Goal: Task Accomplishment & Management: Complete application form

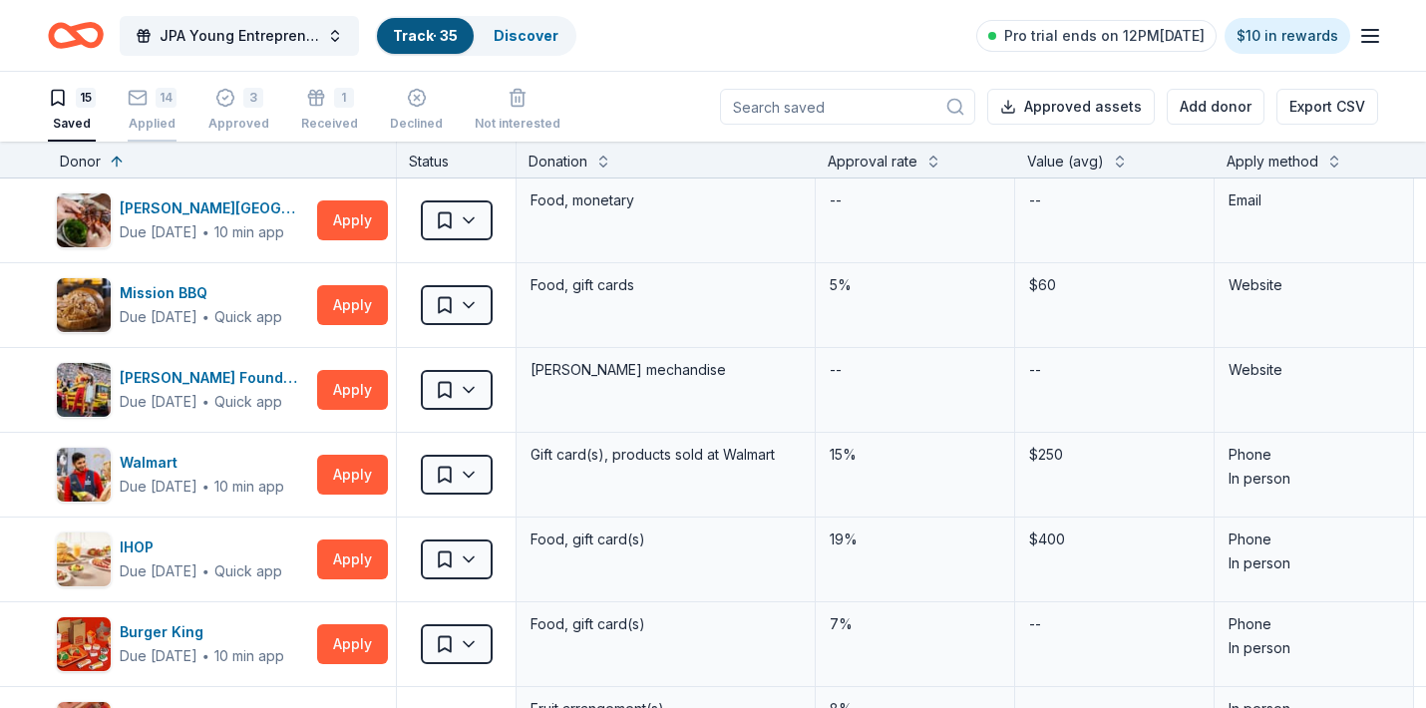
click at [144, 109] on div "14 Applied" at bounding box center [152, 110] width 49 height 44
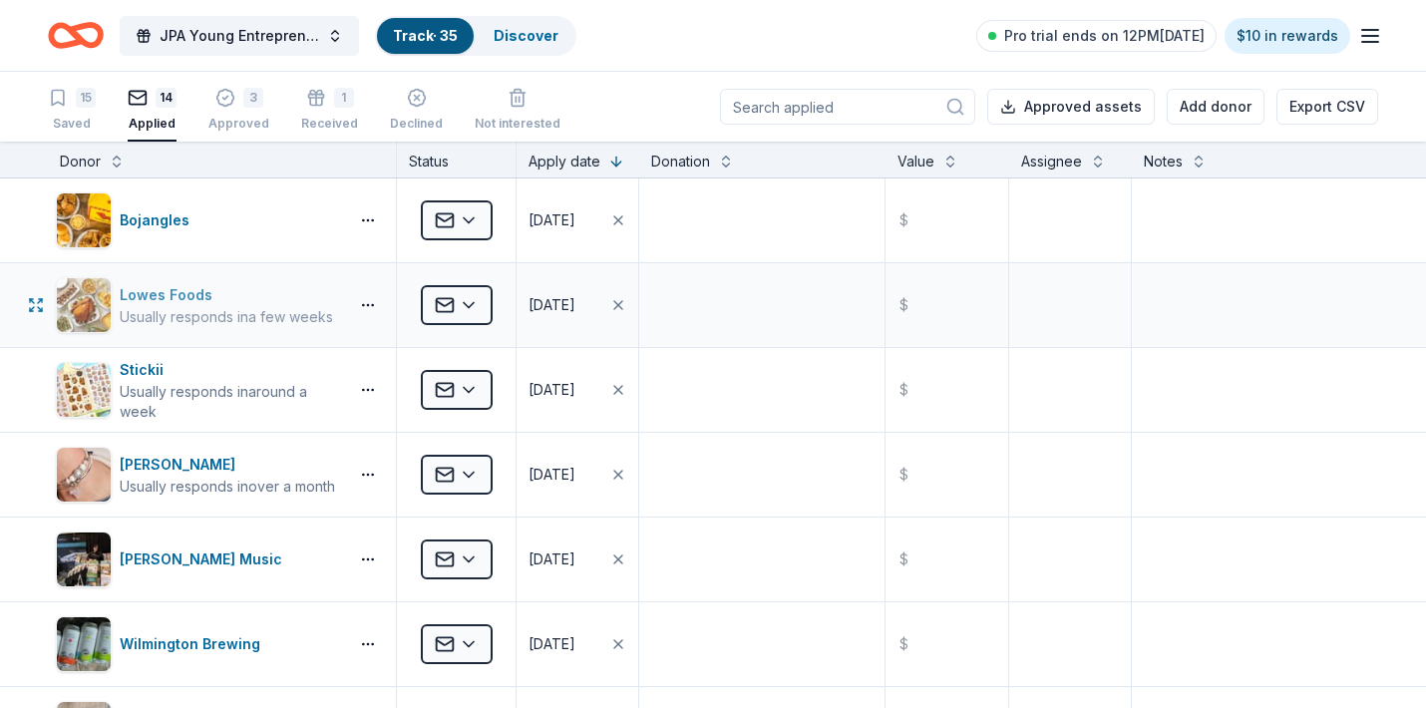
scroll to position [1, 0]
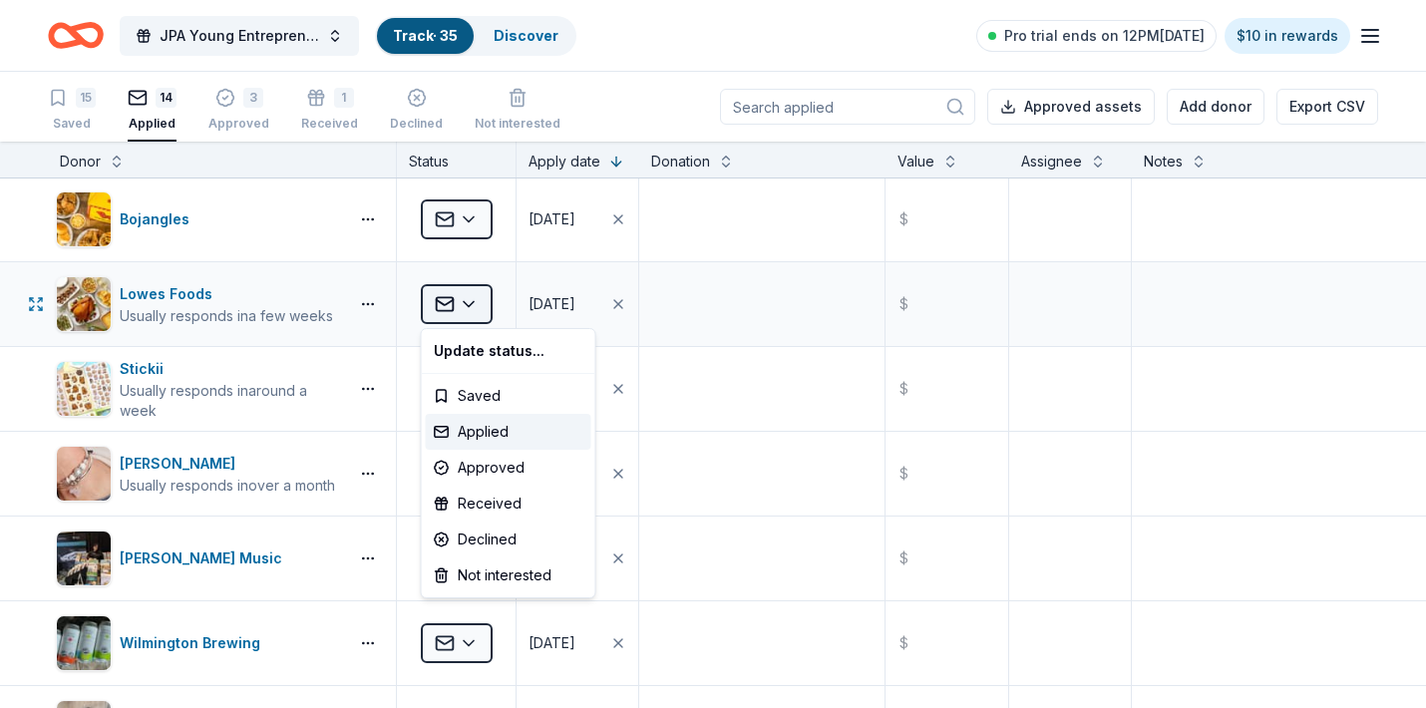
click at [475, 301] on html "JPA Young Entrepreneur’s Christmas Market Track · 35 Discover Pro trial ends on…" at bounding box center [713, 354] width 1426 height 708
click at [481, 469] on div "Approved" at bounding box center [509, 468] width 166 height 36
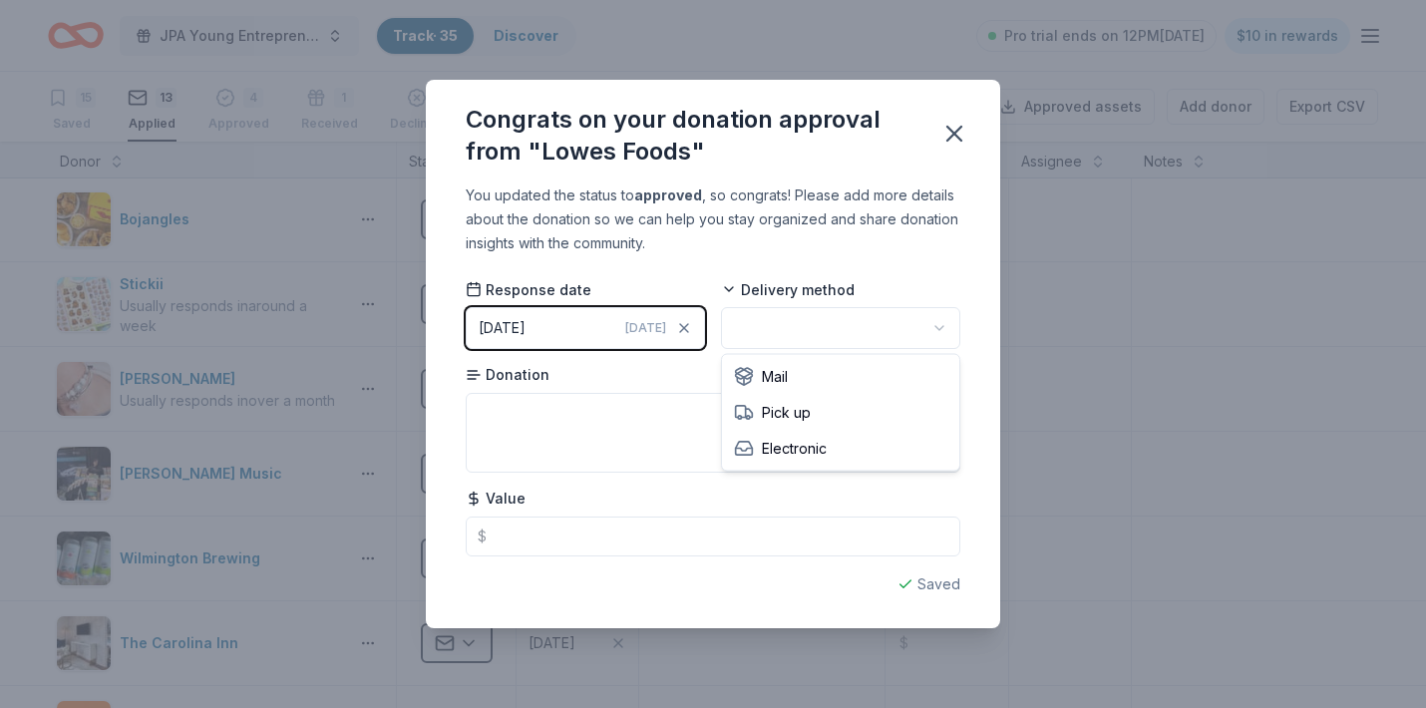
click at [818, 330] on html "JPA Young Entrepreneur’s Christmas Market Track · 35 Discover Pro trial ends on…" at bounding box center [713, 354] width 1426 height 708
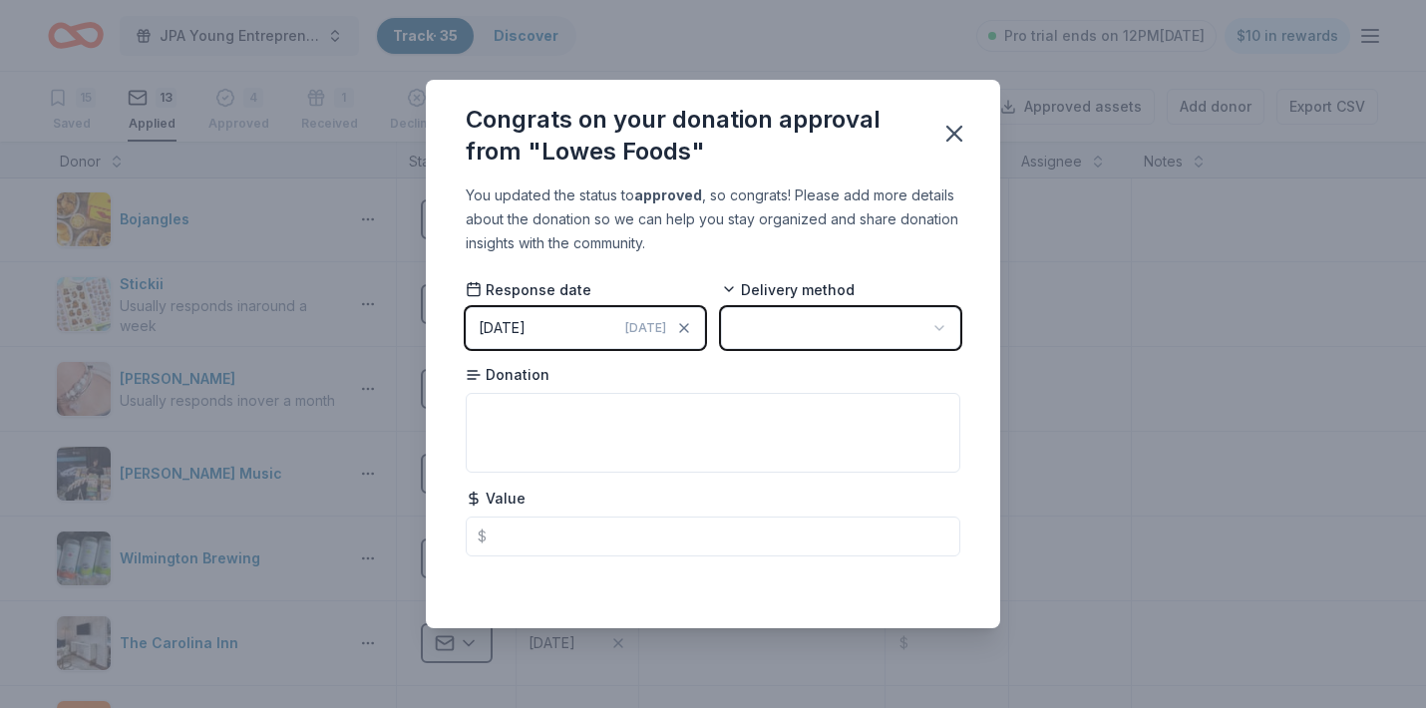
click at [509, 333] on html "JPA Young Entrepreneur’s Christmas Market Track · 35 Discover Pro trial ends on…" at bounding box center [713, 354] width 1426 height 708
click at [509, 333] on div "[DATE]" at bounding box center [502, 328] width 47 height 24
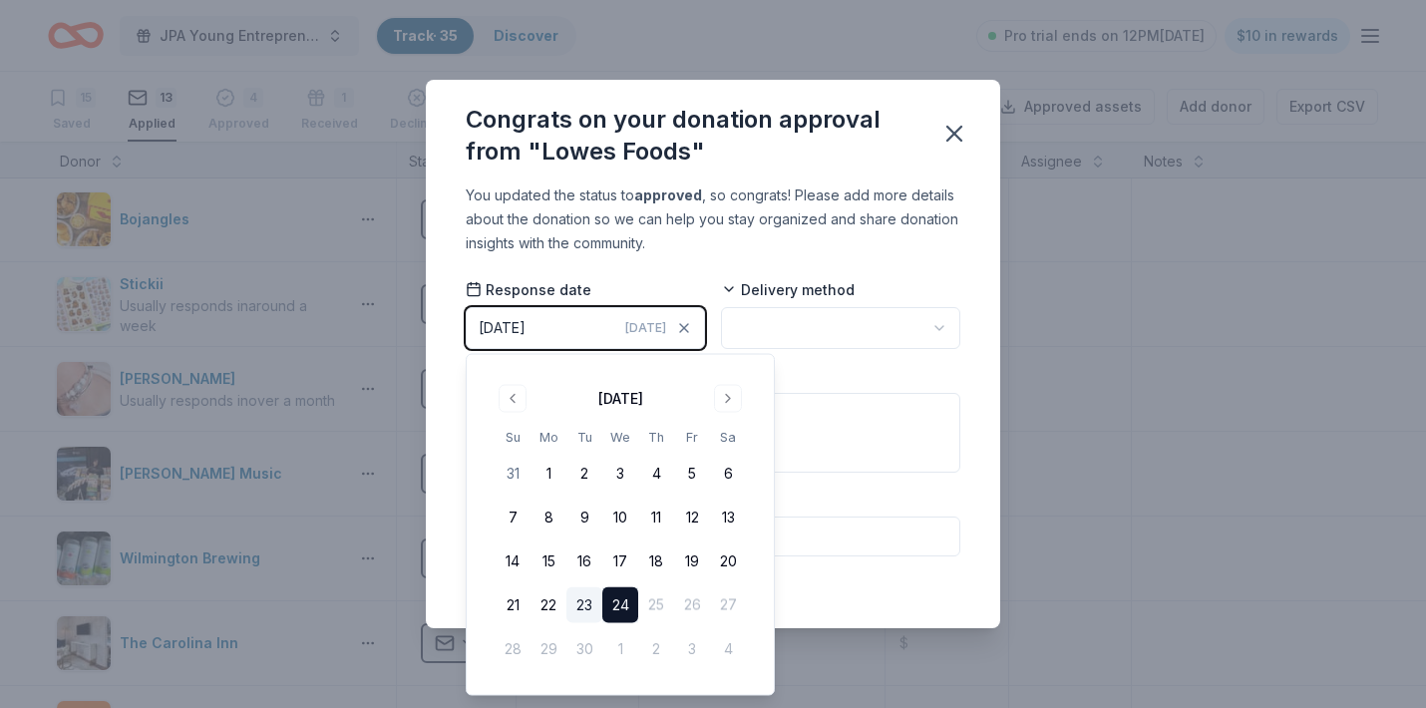
click at [590, 603] on button "23" at bounding box center [584, 605] width 36 height 36
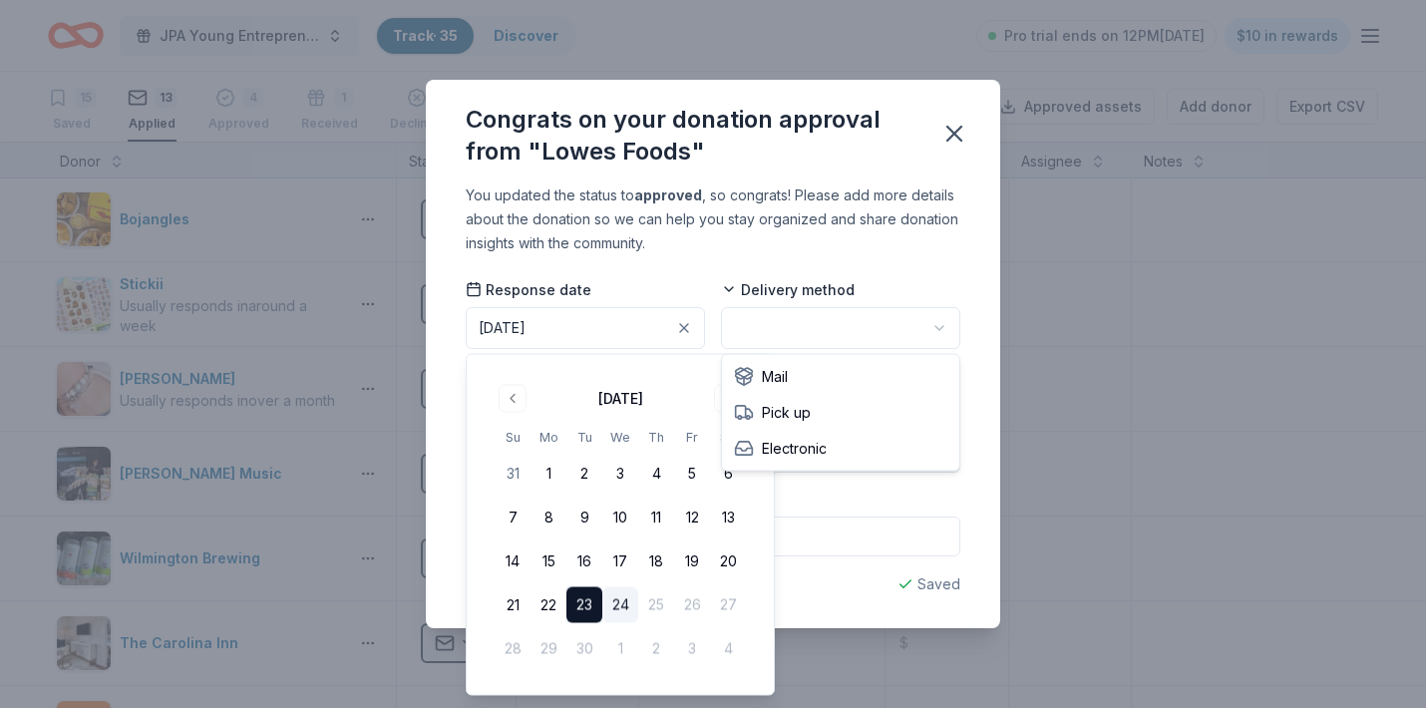
click at [802, 337] on html "JPA Young Entrepreneur’s Christmas Market Track · 35 Discover Pro trial ends on…" at bounding box center [713, 354] width 1426 height 708
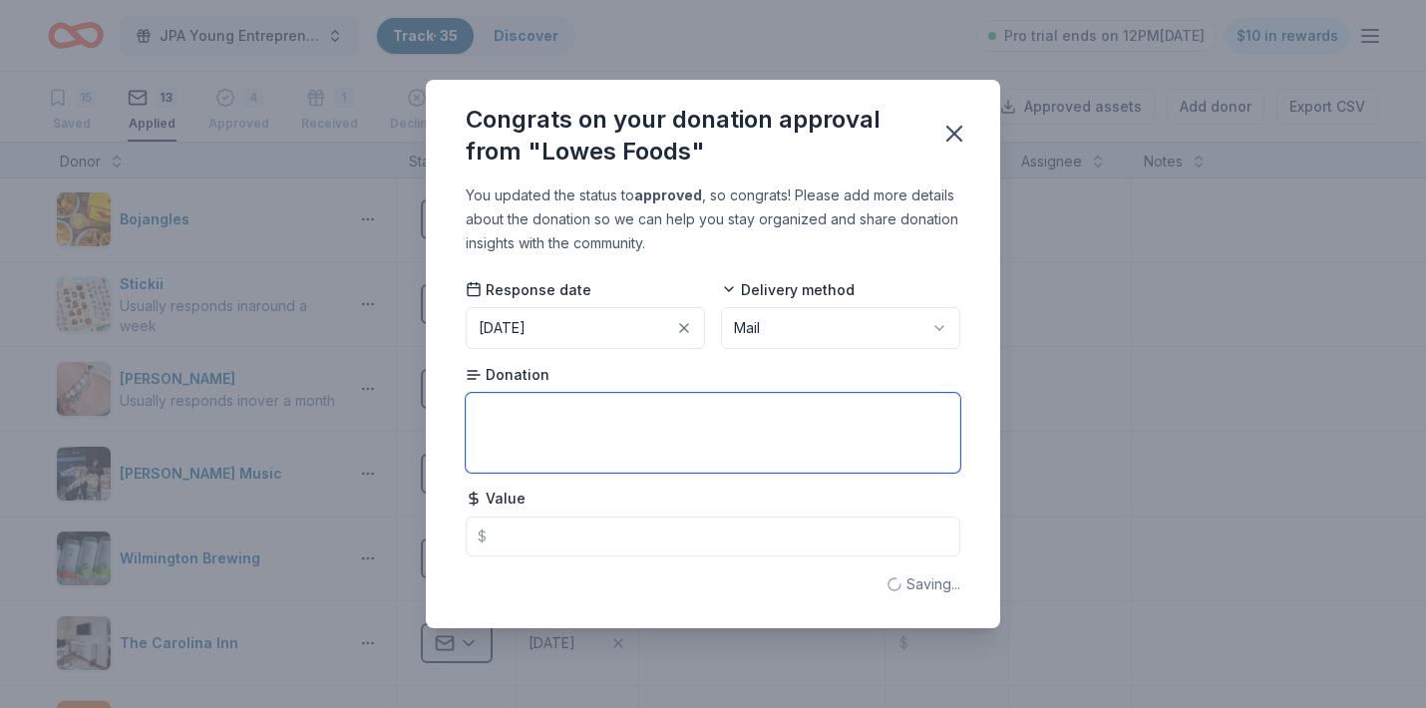
click at [569, 429] on textarea at bounding box center [713, 433] width 495 height 80
type textarea "One Year Subscription to the Lowe's Food To Go Program"
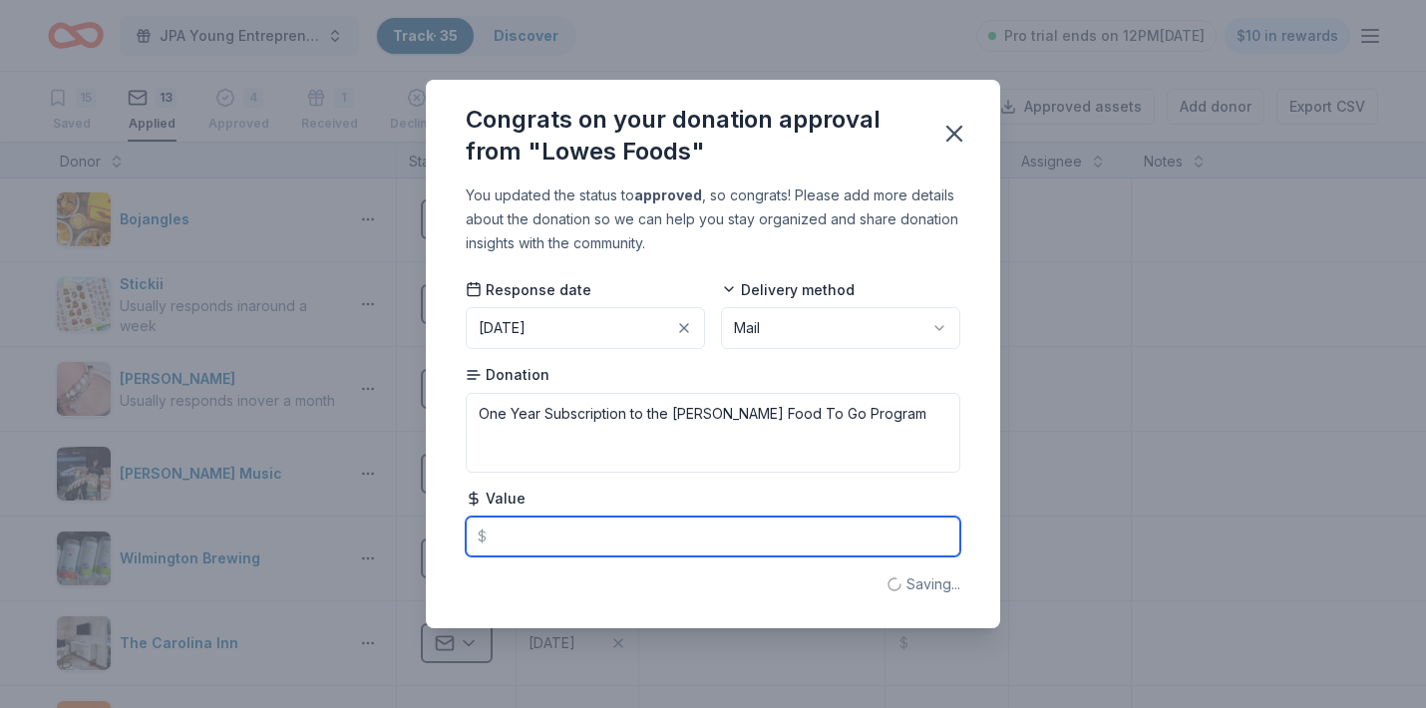
click at [573, 544] on input "text" at bounding box center [713, 537] width 495 height 40
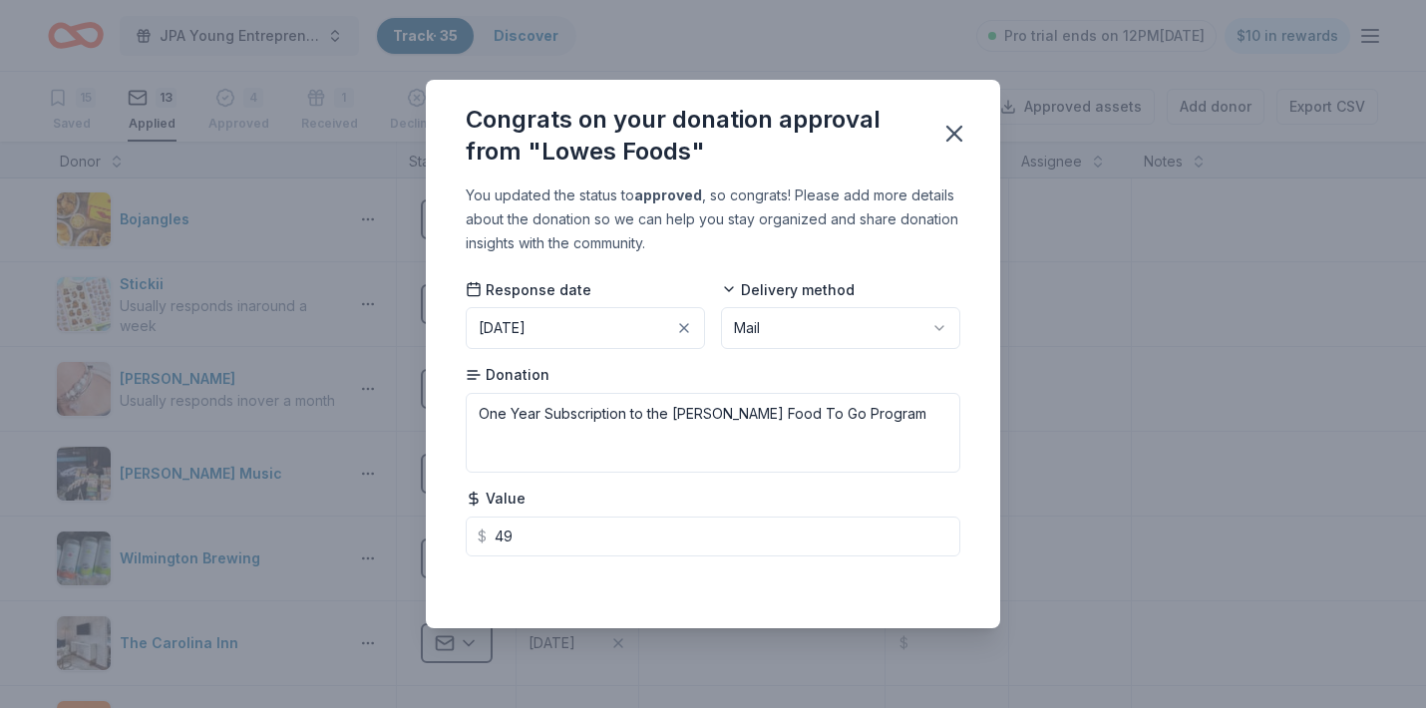
type input "49.00"
click at [957, 136] on icon "button" at bounding box center [954, 134] width 14 height 14
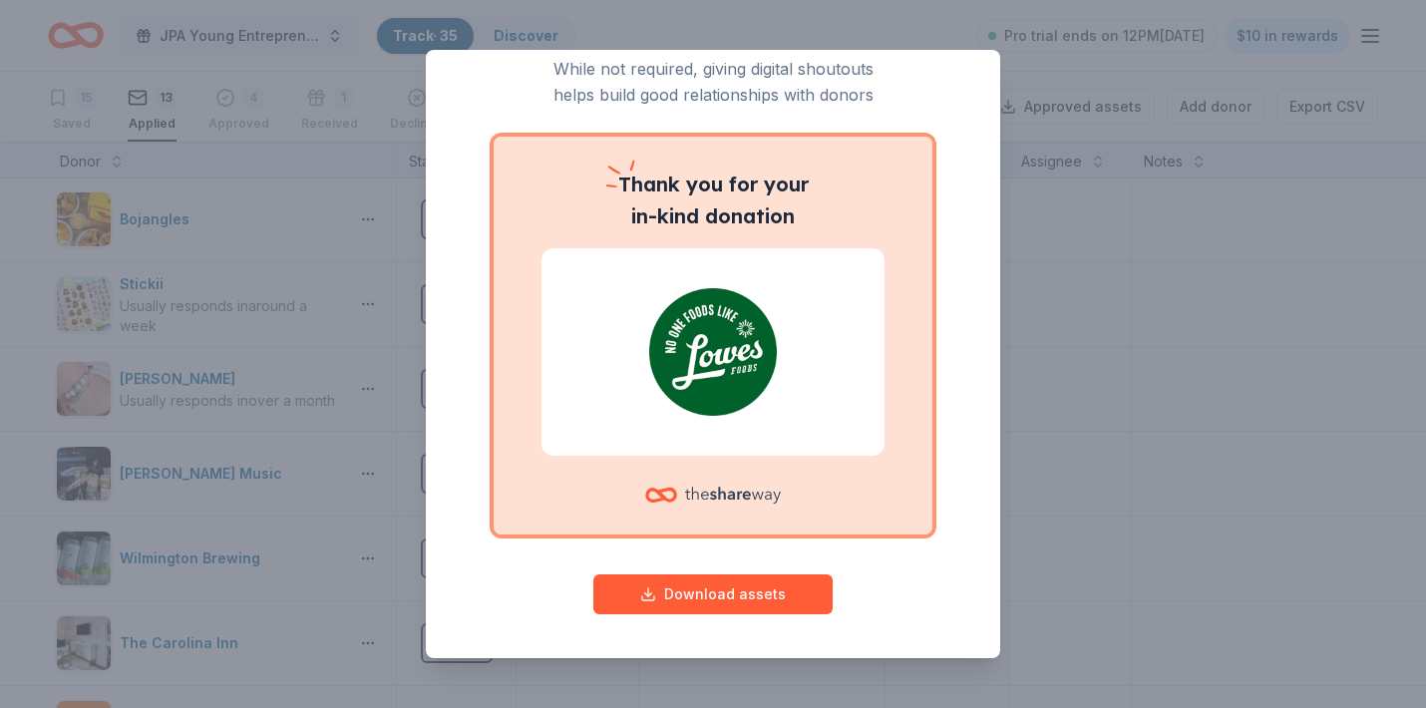
scroll to position [73, 0]
click at [725, 587] on button "Download assets" at bounding box center [712, 595] width 239 height 40
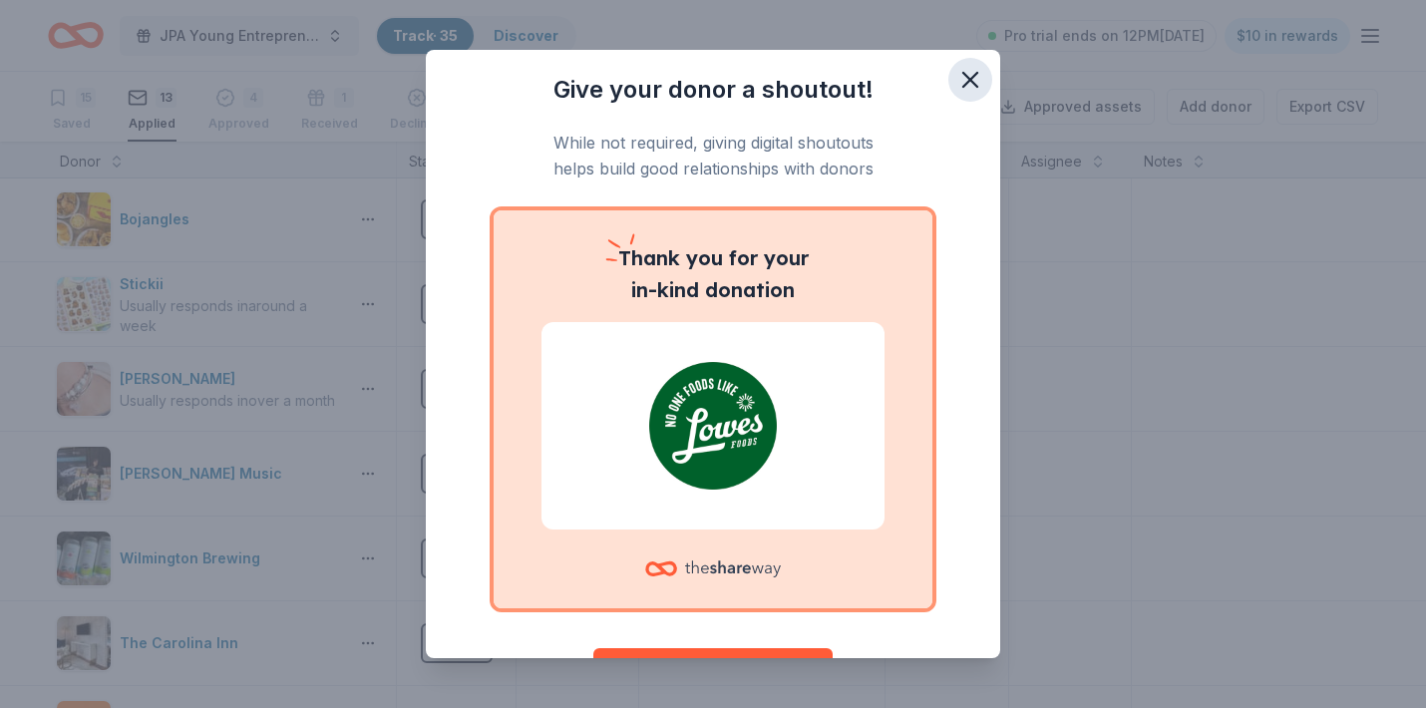
click at [972, 77] on icon "button" at bounding box center [970, 80] width 14 height 14
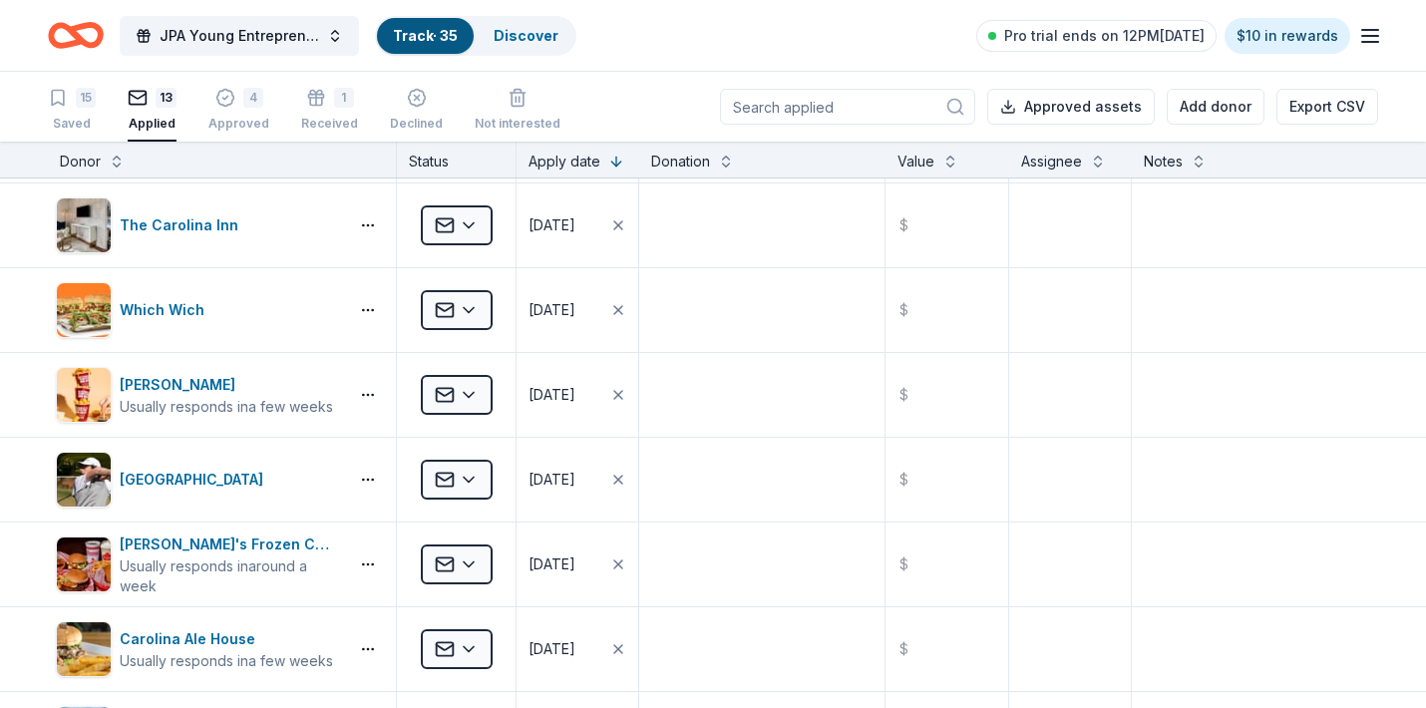
scroll to position [310, 0]
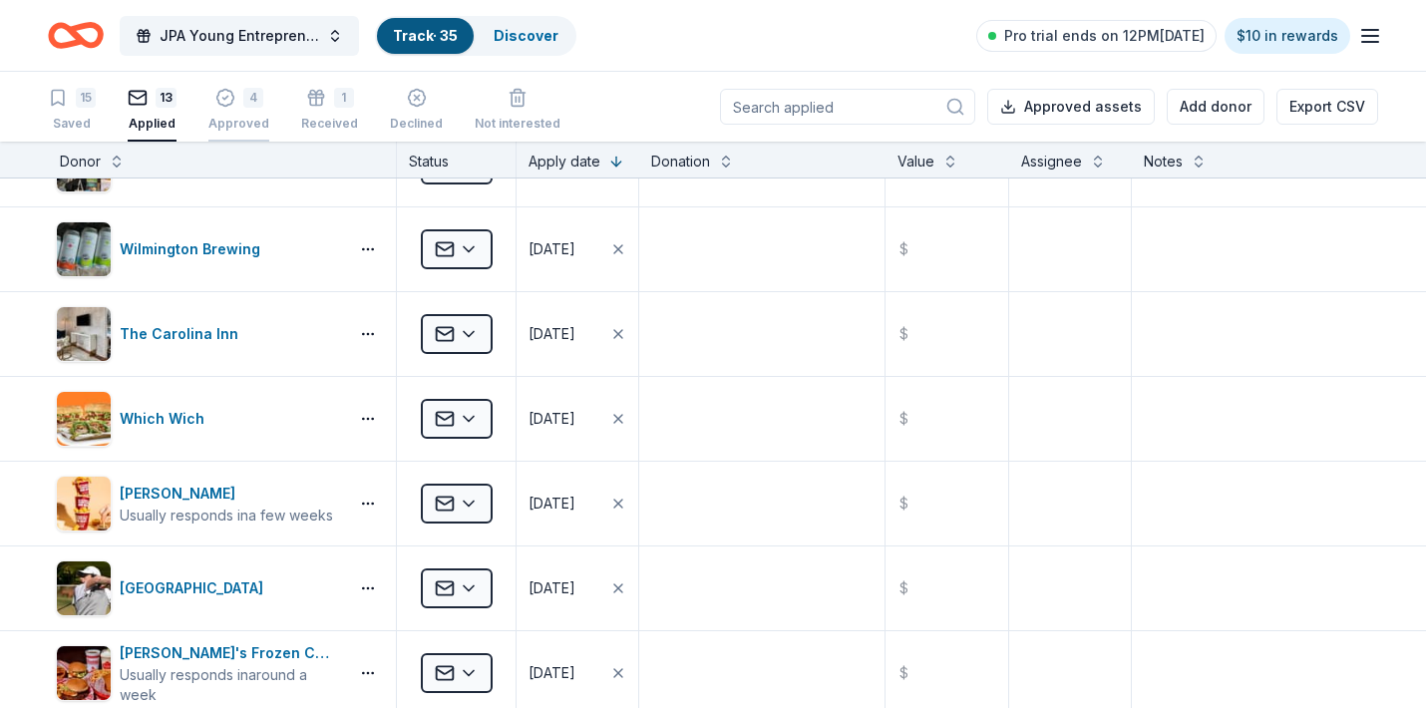
click at [222, 96] on icon "button" at bounding box center [225, 91] width 20 height 20
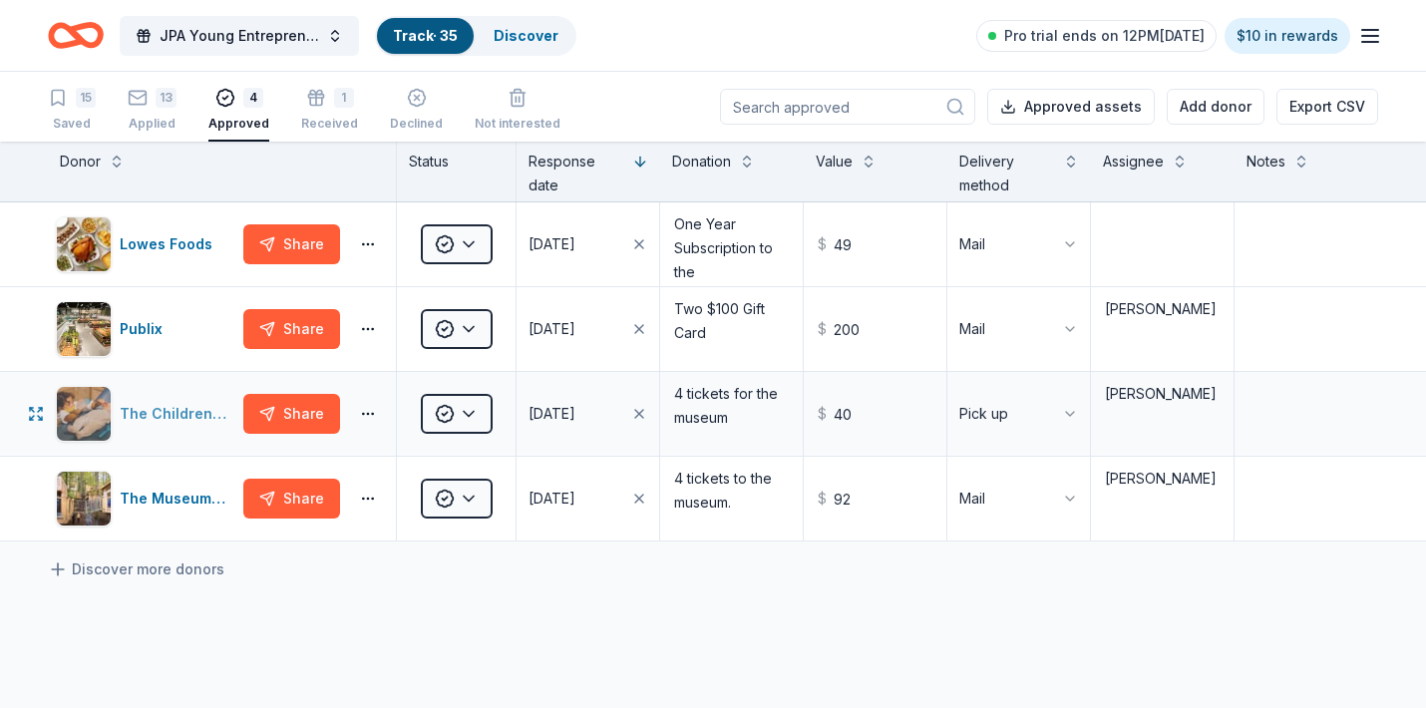
click at [181, 411] on div "The Children's Museum of Wilmington" at bounding box center [178, 414] width 116 height 24
click at [411, 101] on icon "button" at bounding box center [417, 98] width 20 height 20
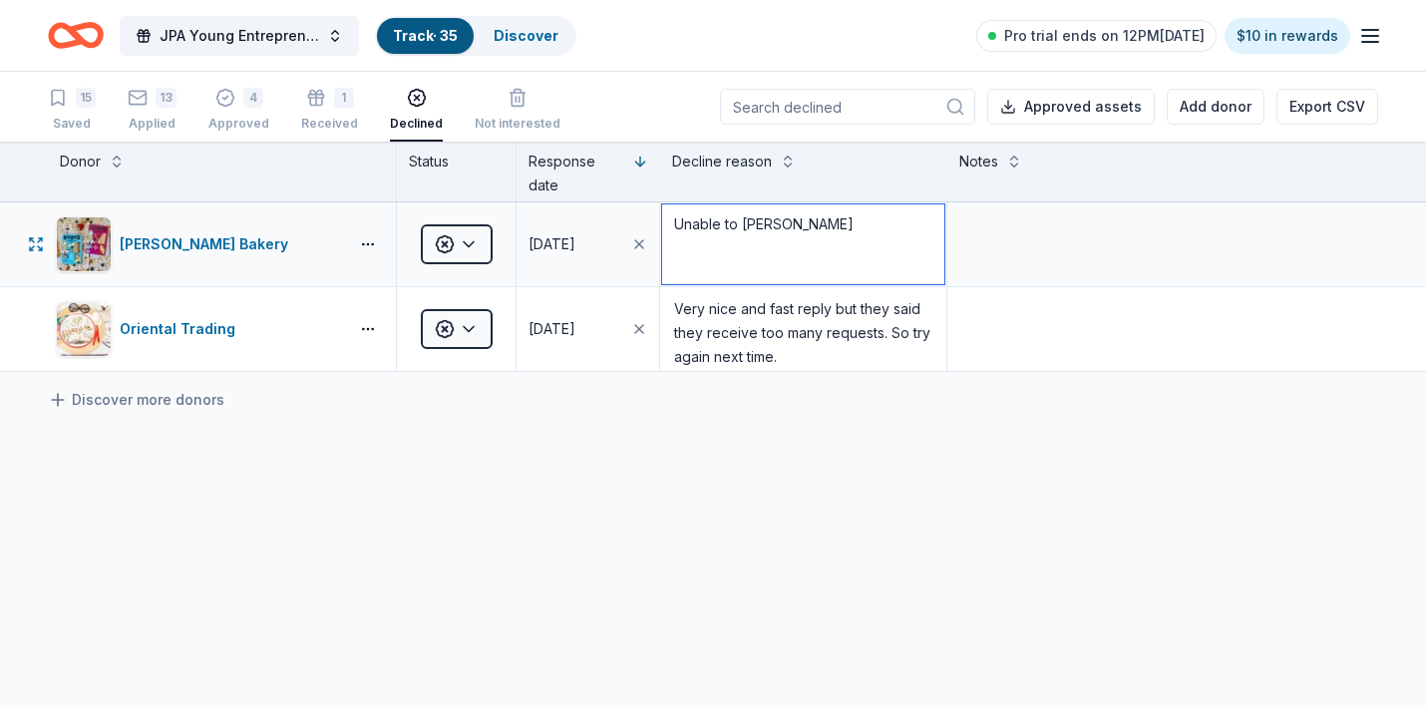
click at [809, 225] on textarea "Unable to donat" at bounding box center [803, 244] width 282 height 80
type textarea "Unable to donate"
click at [327, 109] on div "1 Received" at bounding box center [329, 110] width 57 height 44
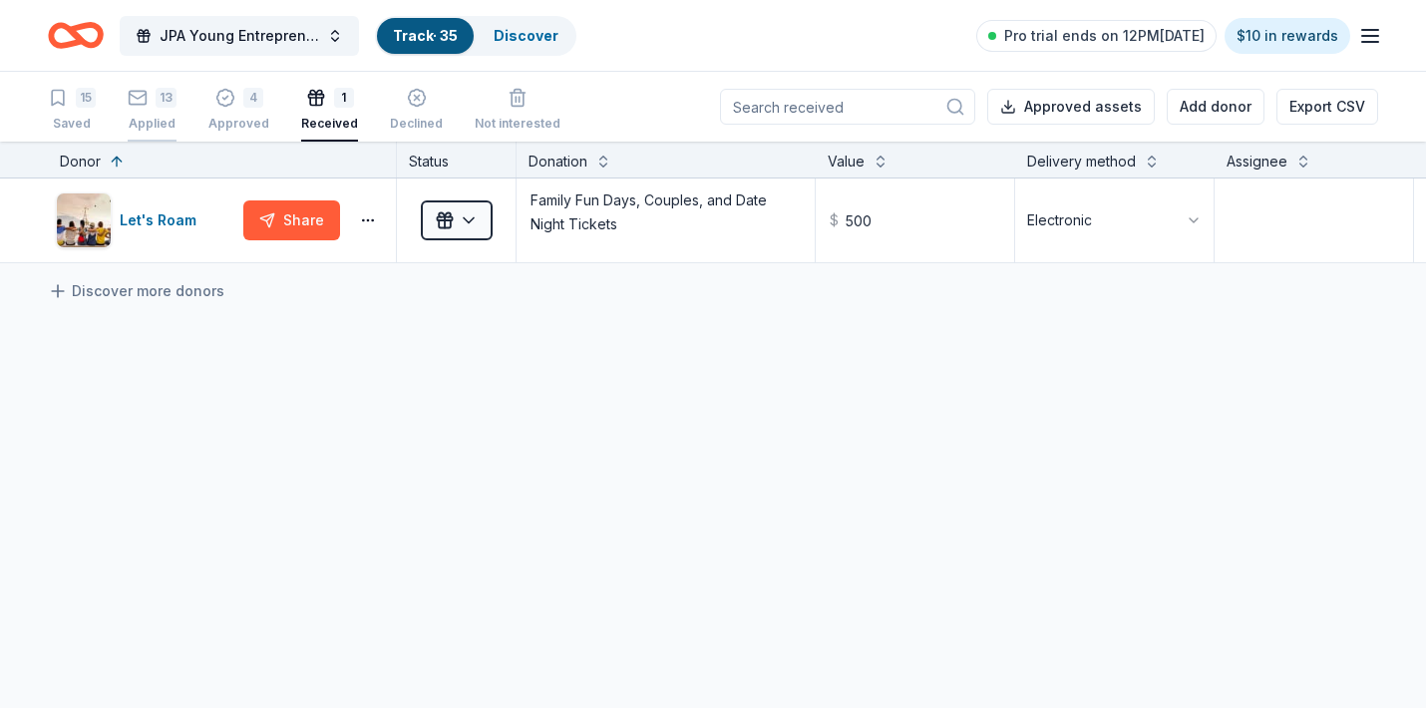
click at [146, 108] on div "13 Applied" at bounding box center [152, 110] width 49 height 44
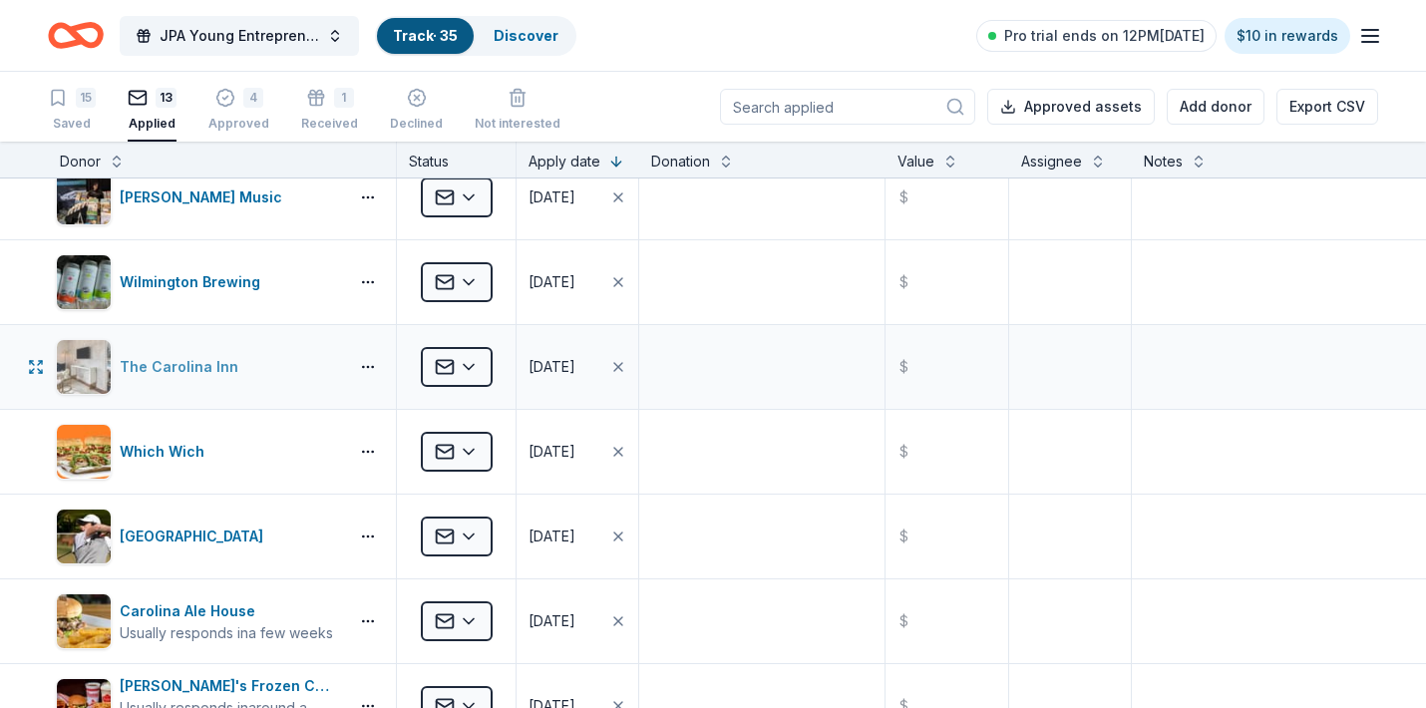
scroll to position [304, 0]
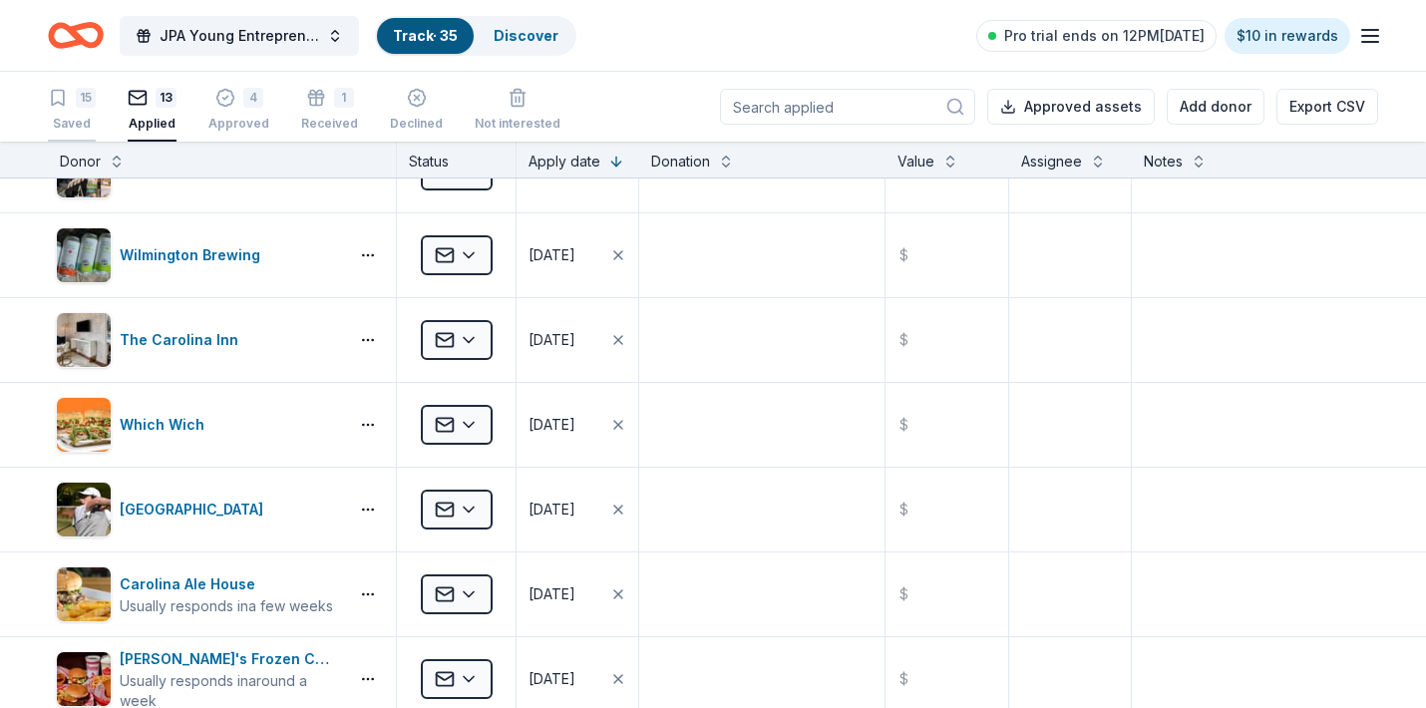
click at [53, 109] on div "15 Saved" at bounding box center [72, 110] width 48 height 44
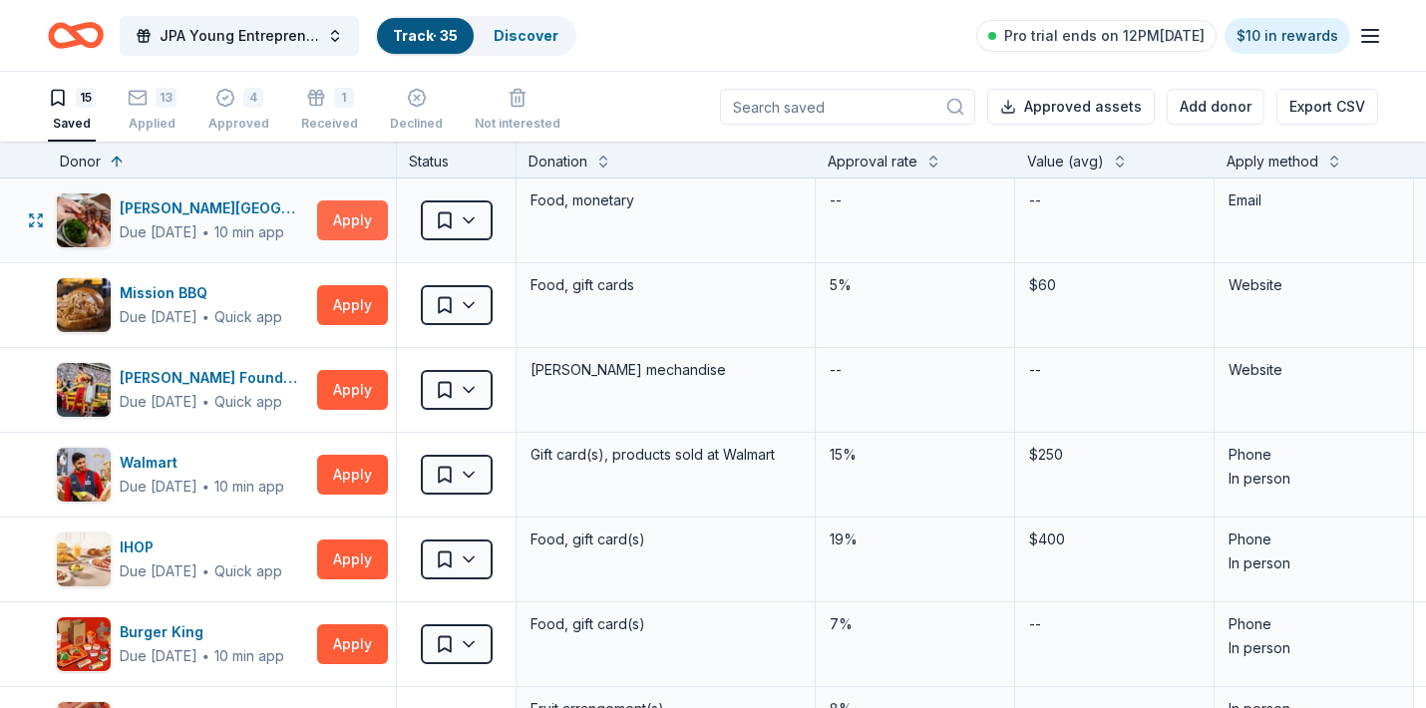
click at [357, 221] on button "Apply" at bounding box center [352, 220] width 71 height 40
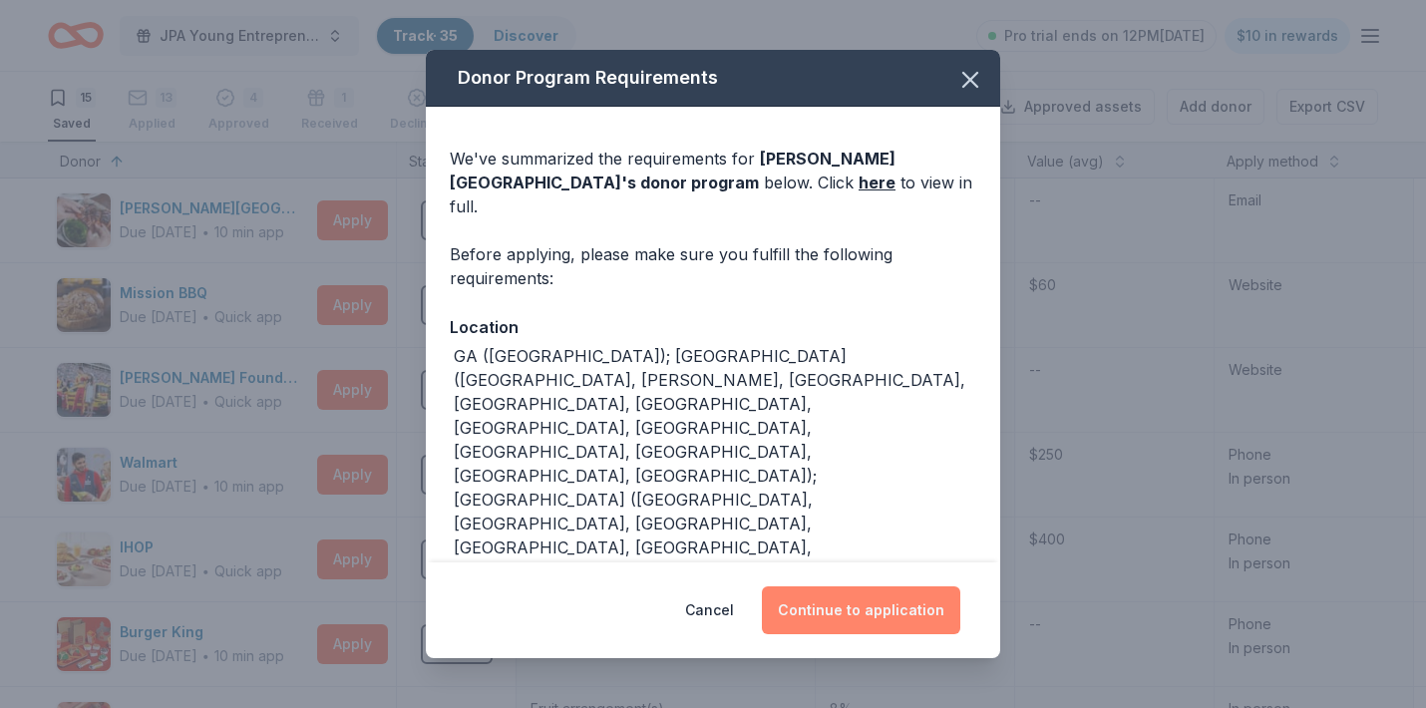
click at [860, 619] on button "Continue to application" at bounding box center [861, 610] width 198 height 48
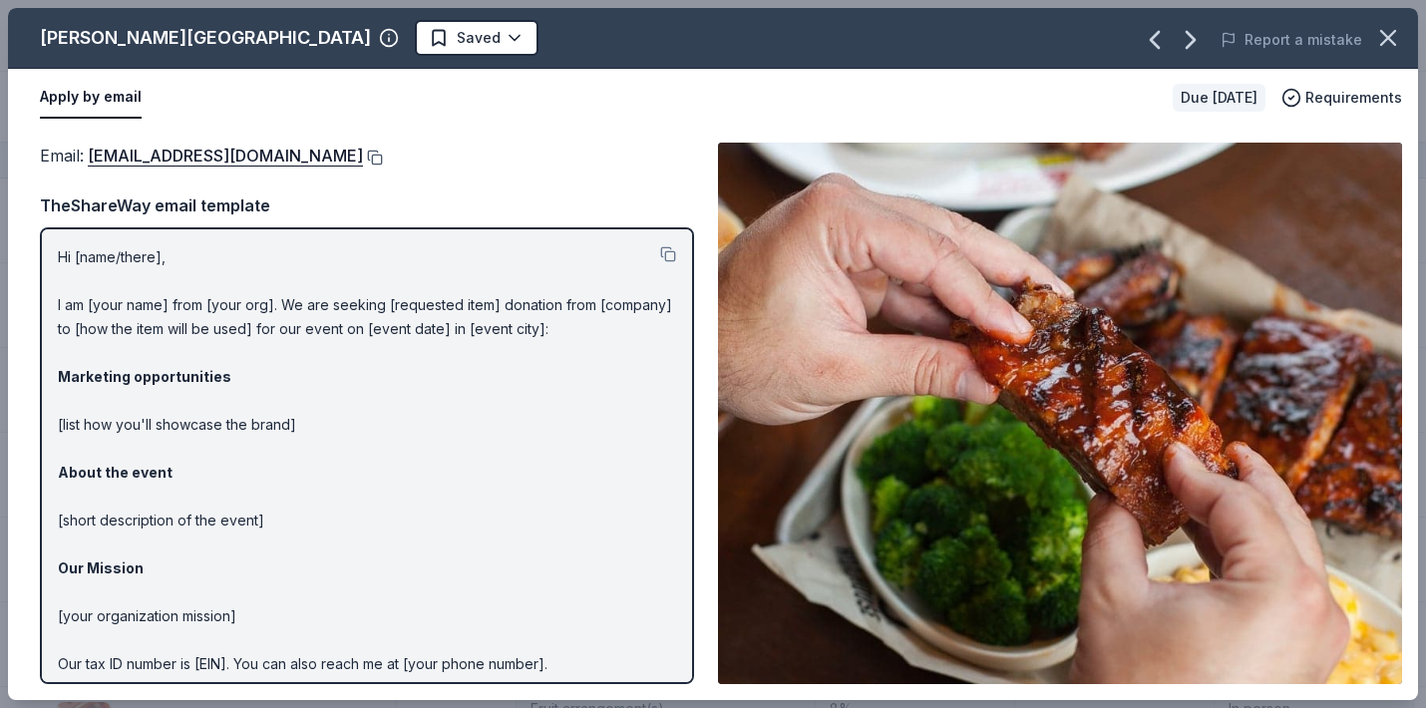
click at [383, 158] on button at bounding box center [373, 158] width 20 height 16
click at [349, 42] on html "JPA Young Entrepreneur’s Christmas Market Track · 35 Discover Pro trial ends on…" at bounding box center [713, 354] width 1426 height 708
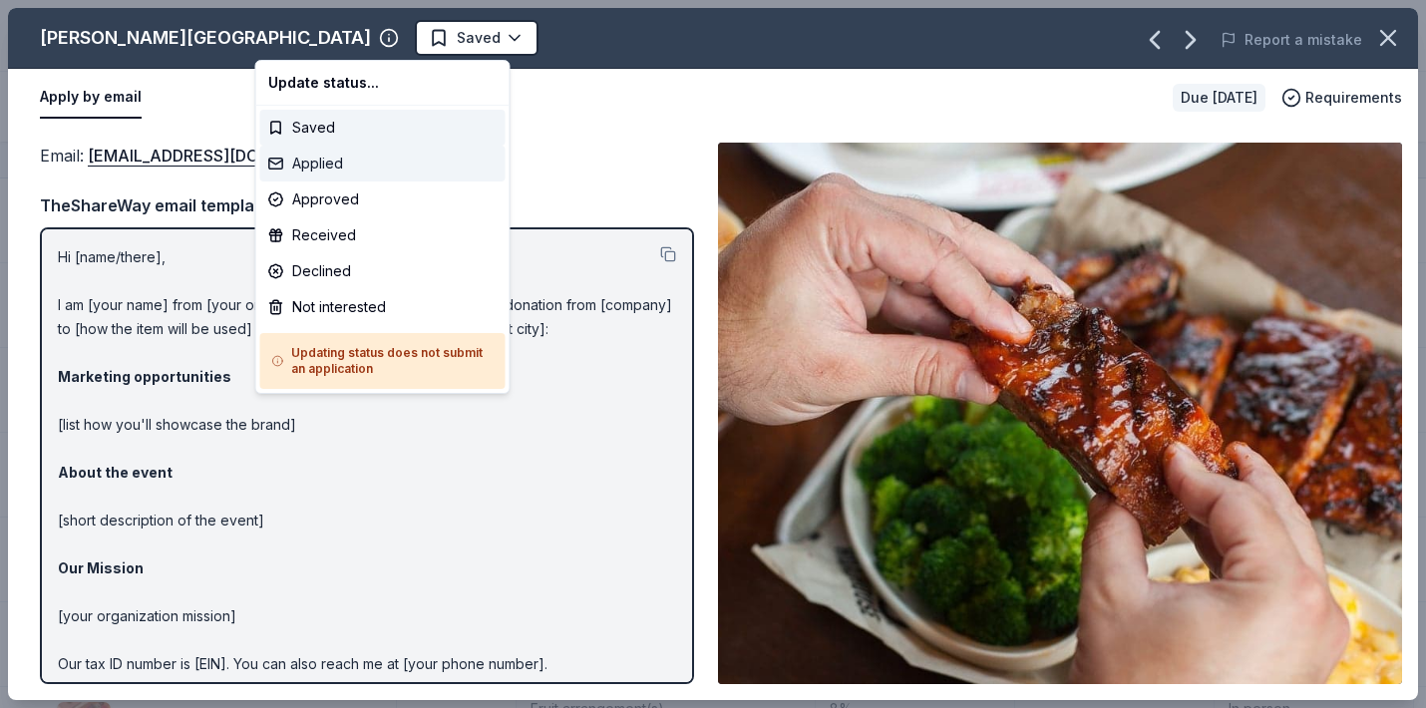
click at [330, 163] on div "Applied" at bounding box center [382, 164] width 245 height 36
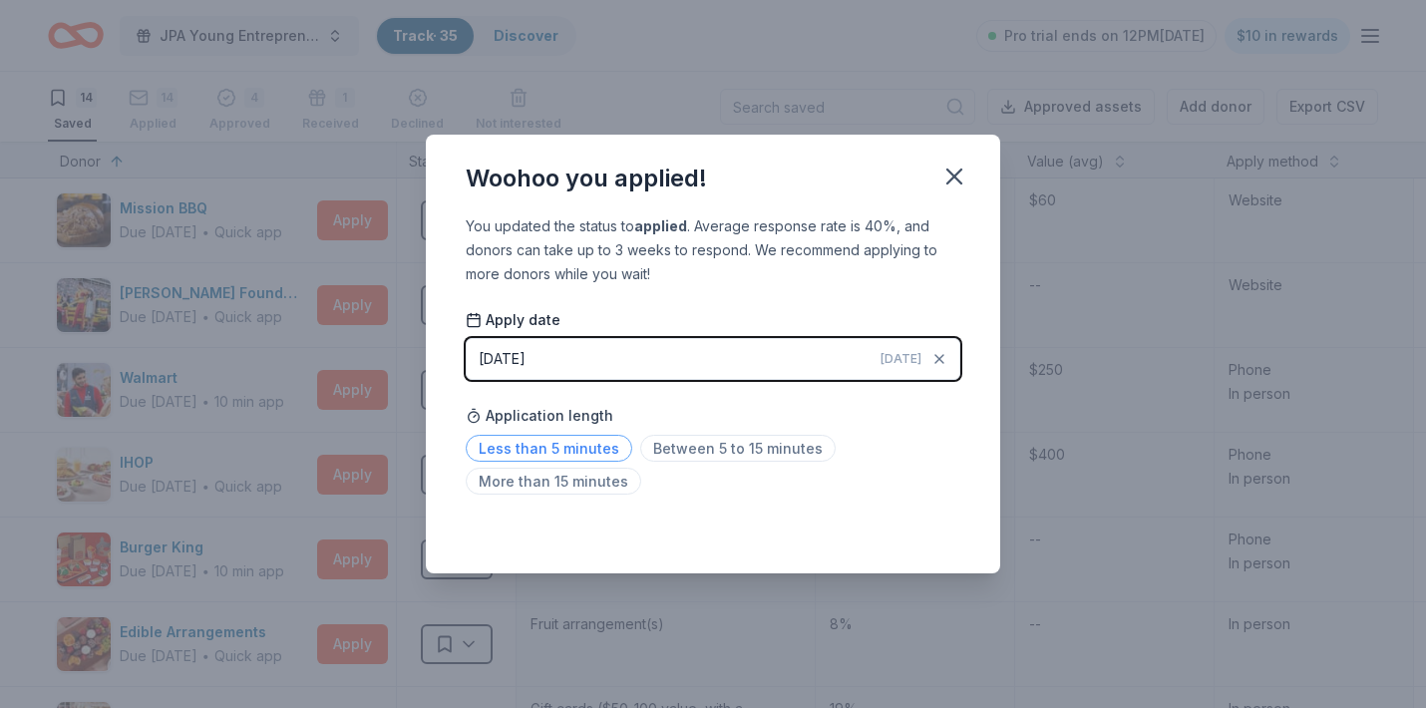
click at [594, 443] on span "Less than 5 minutes" at bounding box center [549, 448] width 167 height 27
click at [948, 185] on icon "button" at bounding box center [954, 177] width 28 height 28
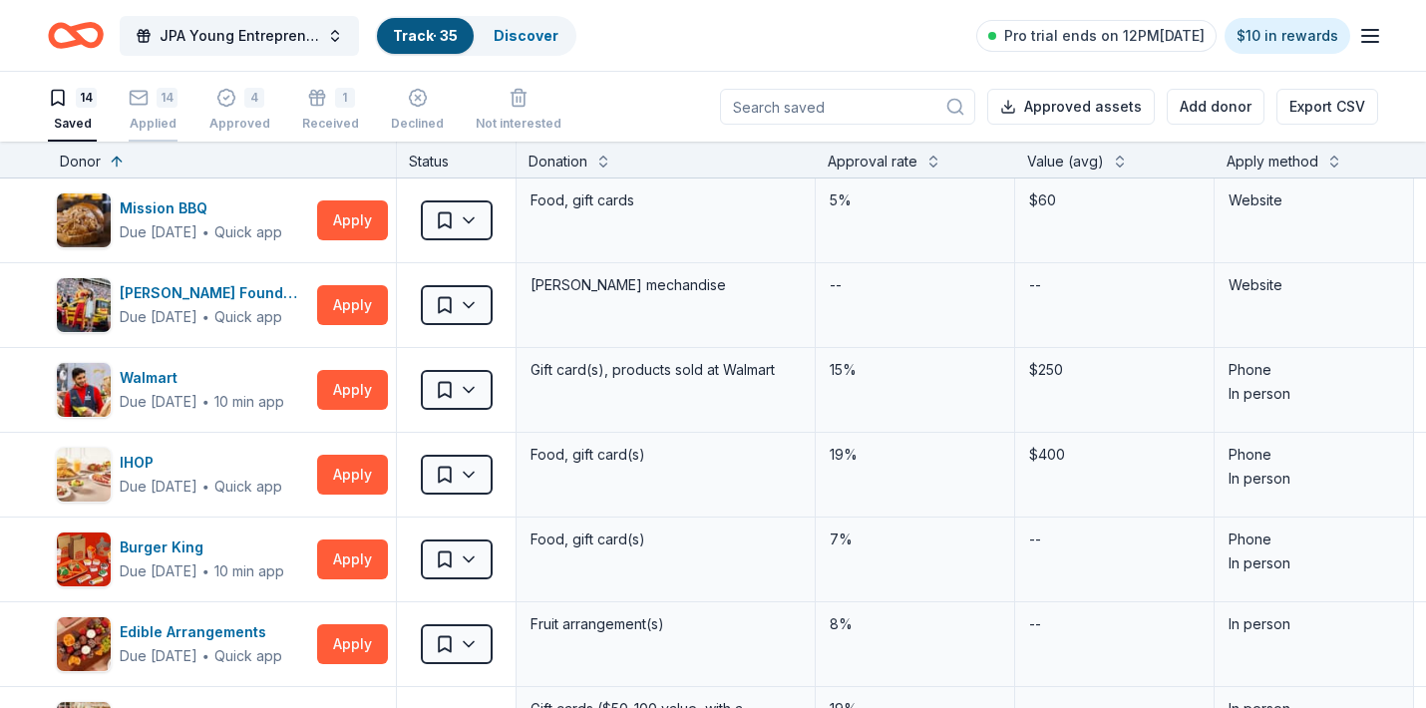
click at [163, 86] on button "14 Applied" at bounding box center [153, 111] width 49 height 62
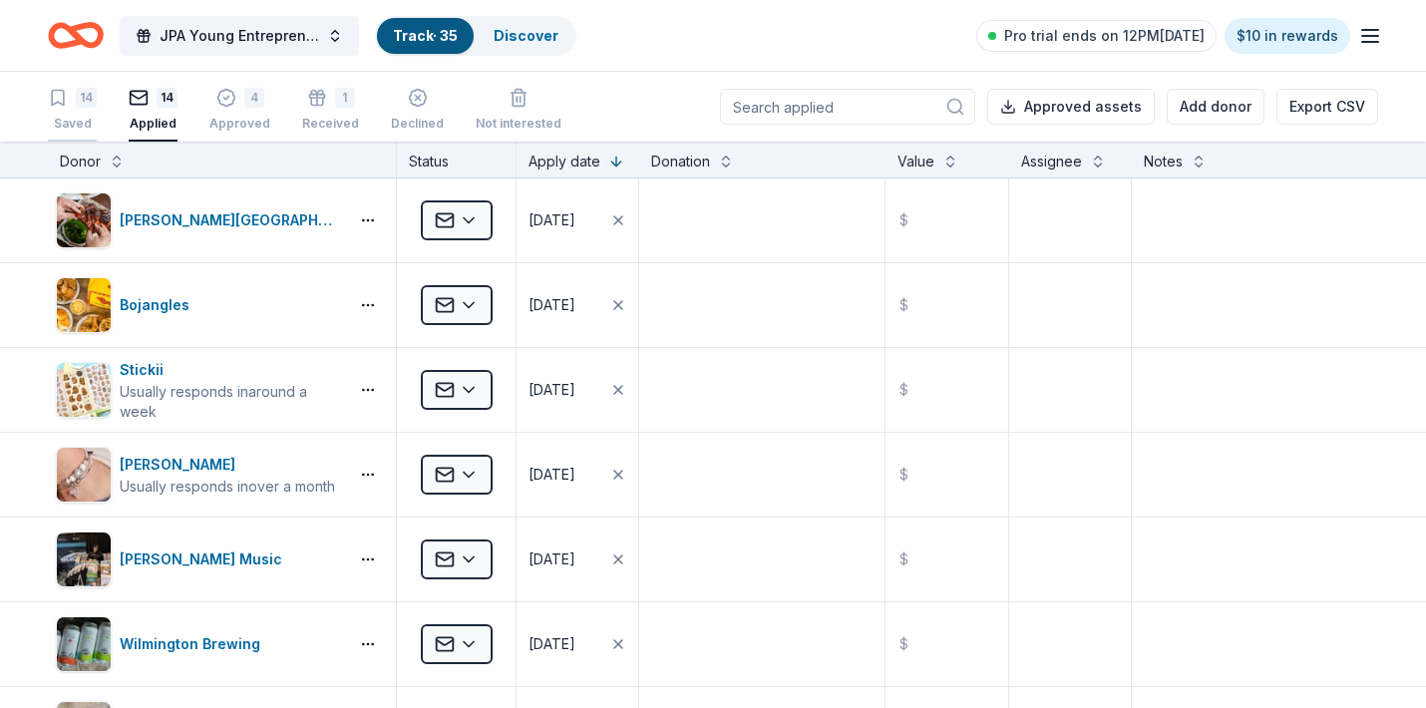
click at [67, 100] on icon "button" at bounding box center [58, 98] width 20 height 20
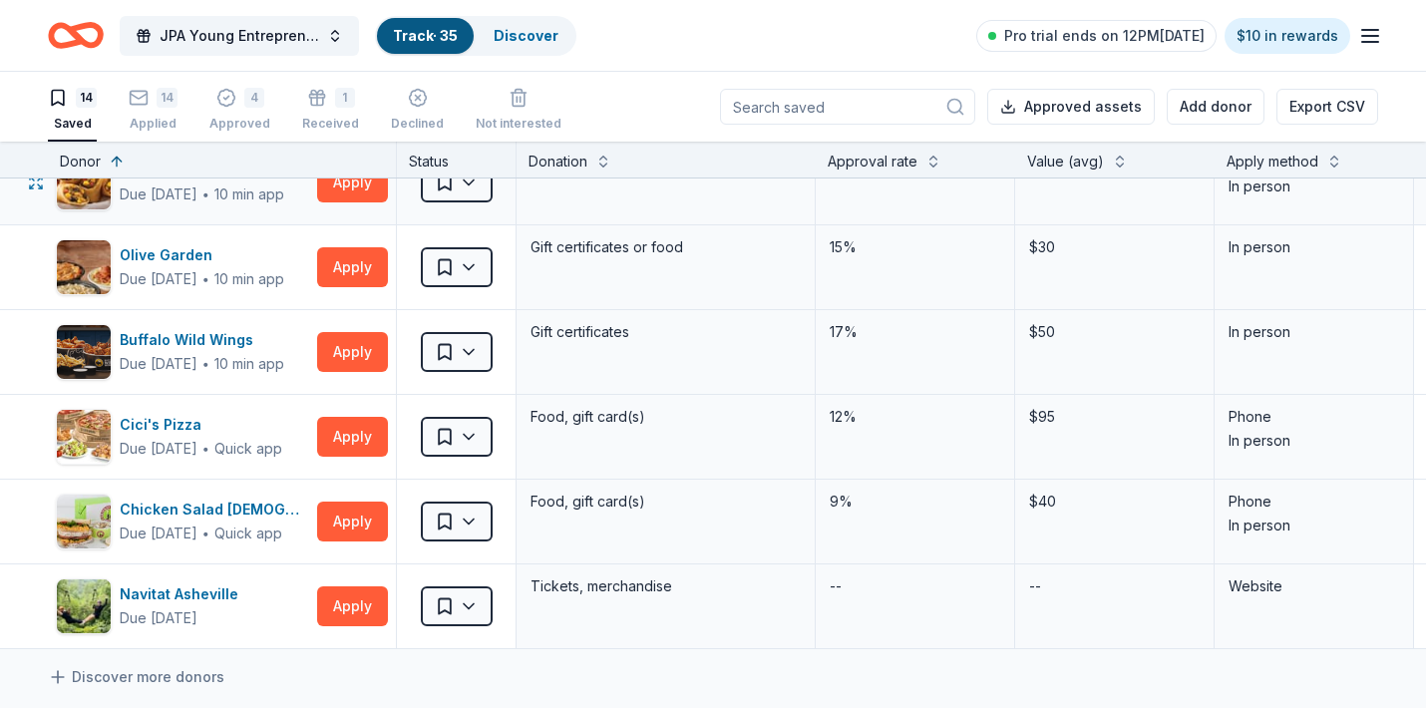
scroll to position [752, 0]
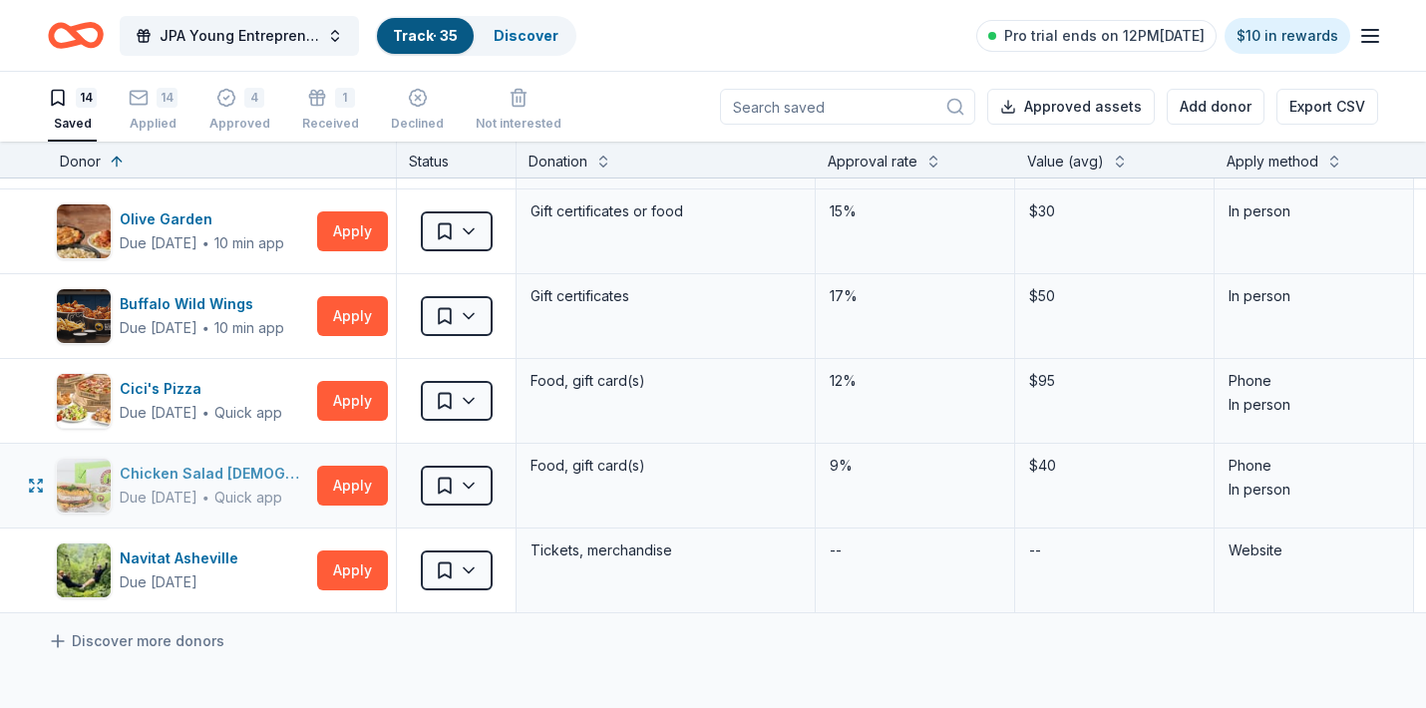
click at [190, 469] on div "Chicken Salad Chick" at bounding box center [214, 474] width 189 height 24
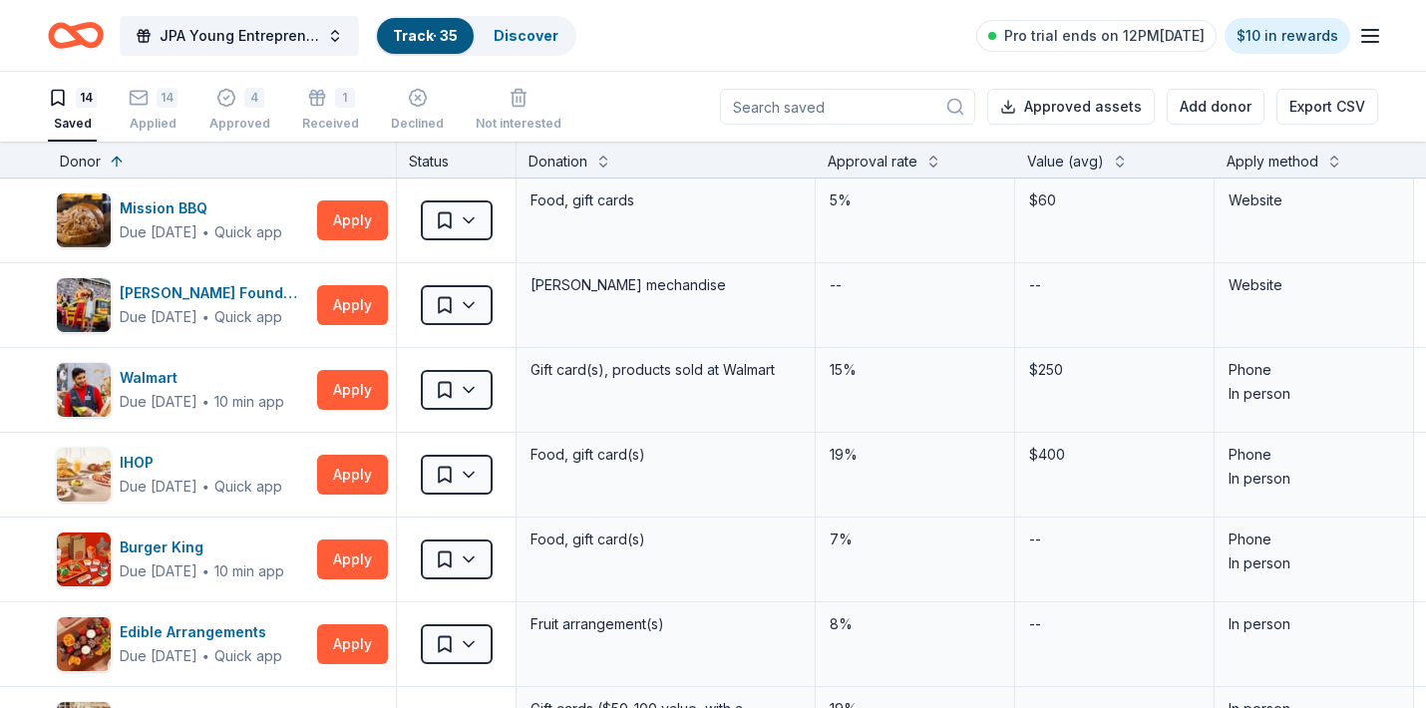
scroll to position [0, 0]
click at [532, 32] on link "Discover" at bounding box center [526, 35] width 65 height 17
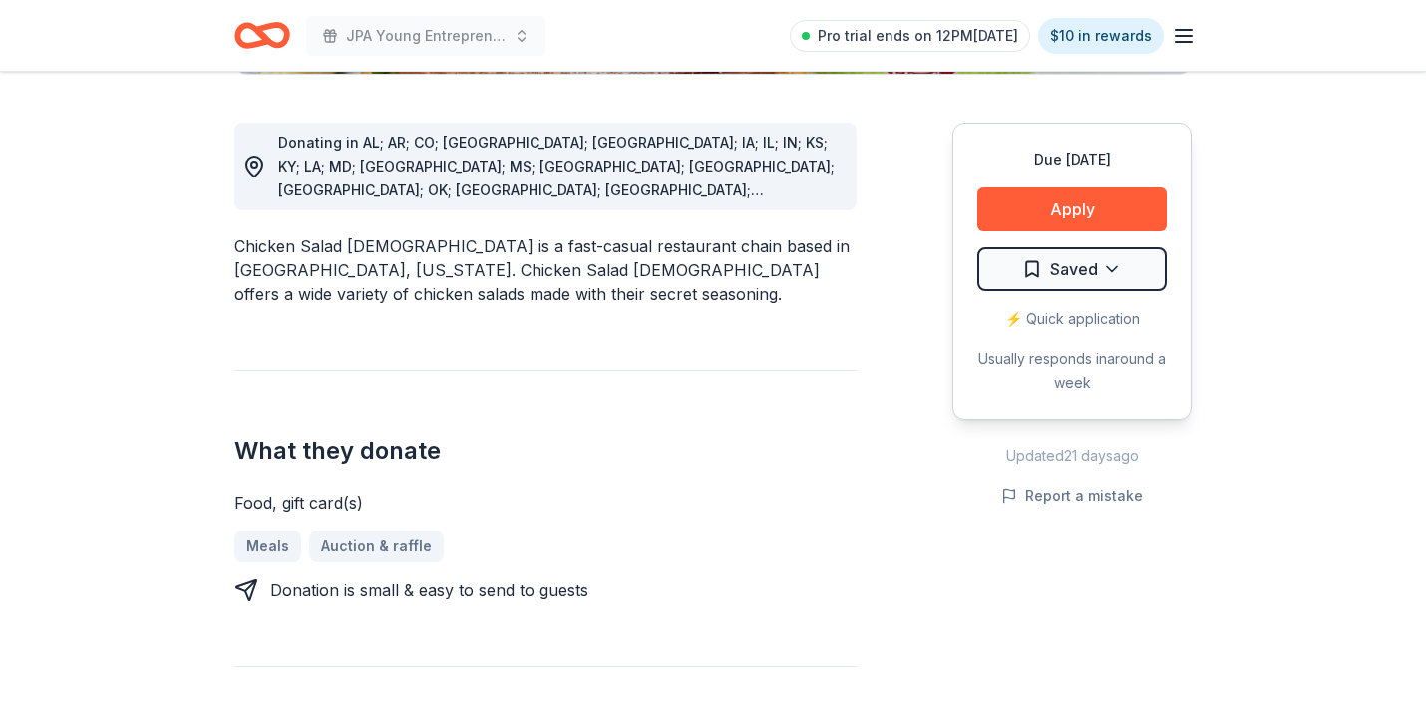
scroll to position [625, 0]
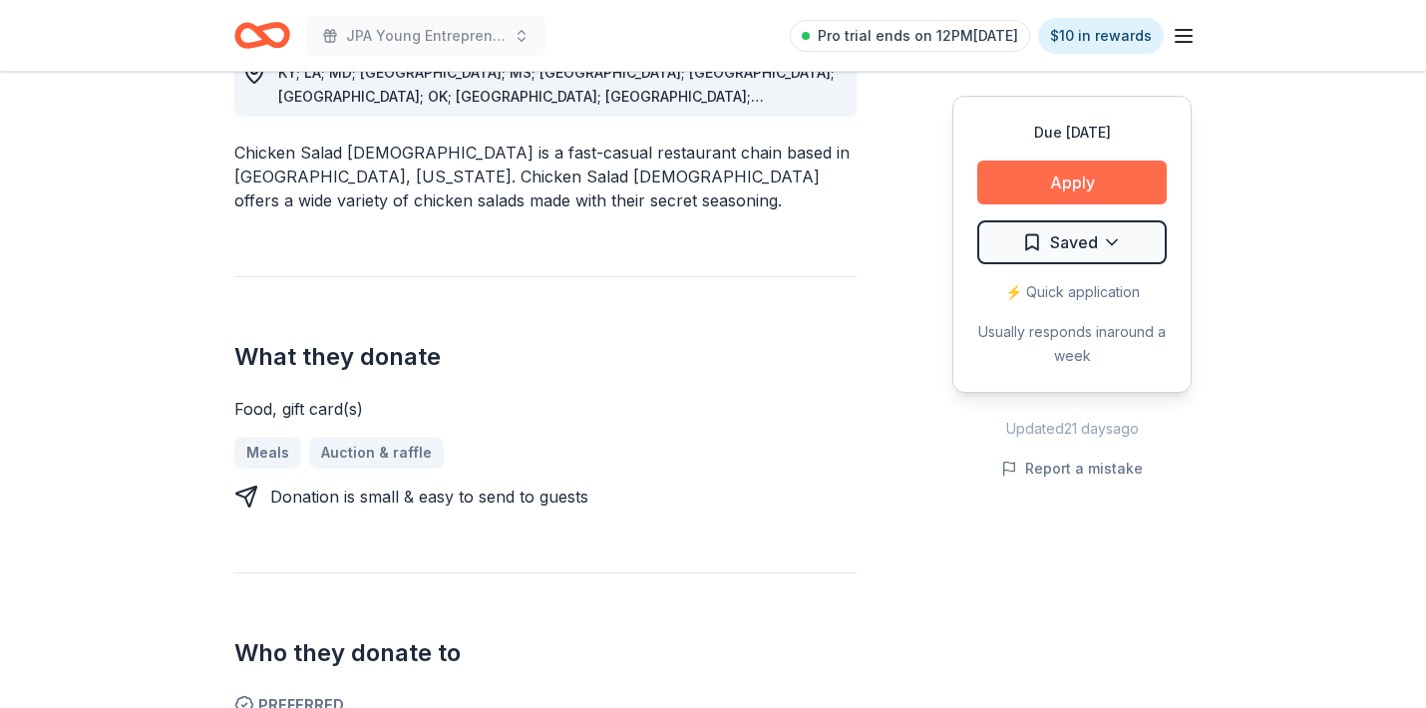
click at [1060, 193] on button "Apply" at bounding box center [1071, 183] width 189 height 44
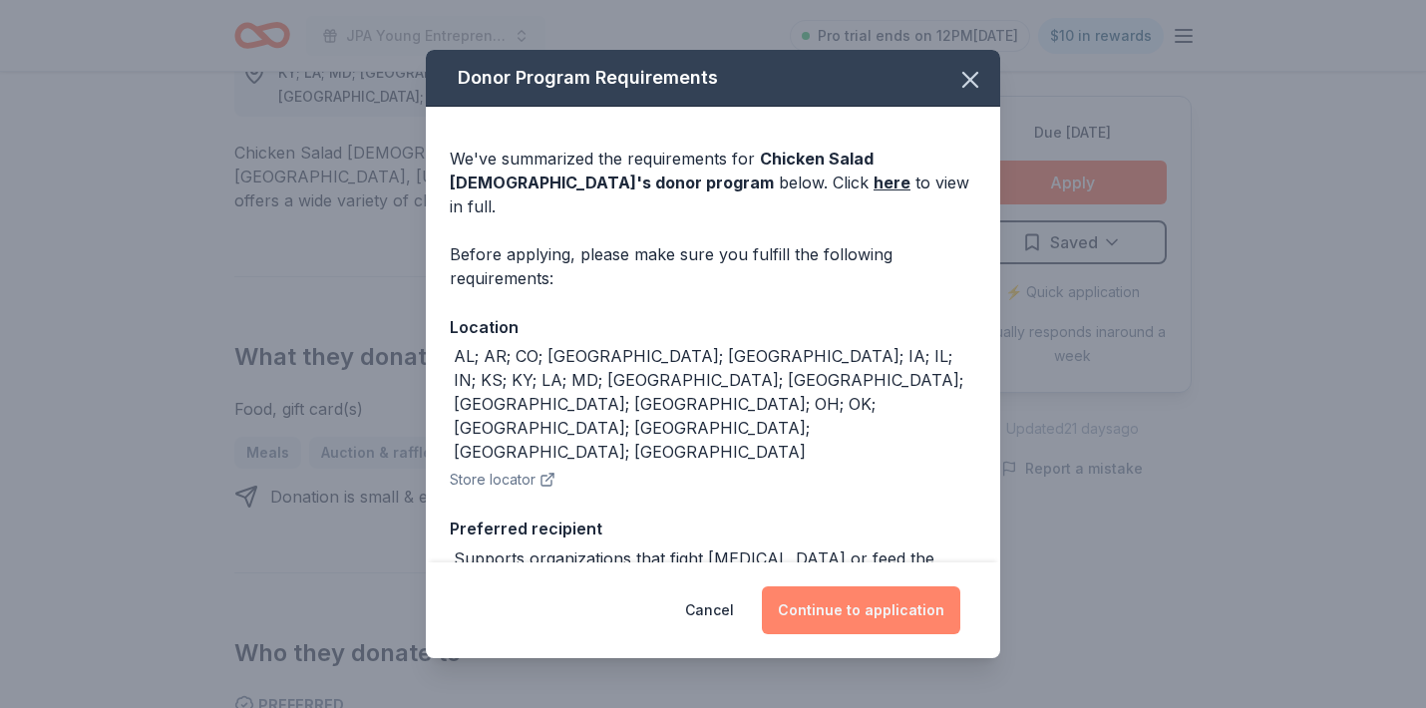
click at [881, 608] on button "Continue to application" at bounding box center [861, 610] width 198 height 48
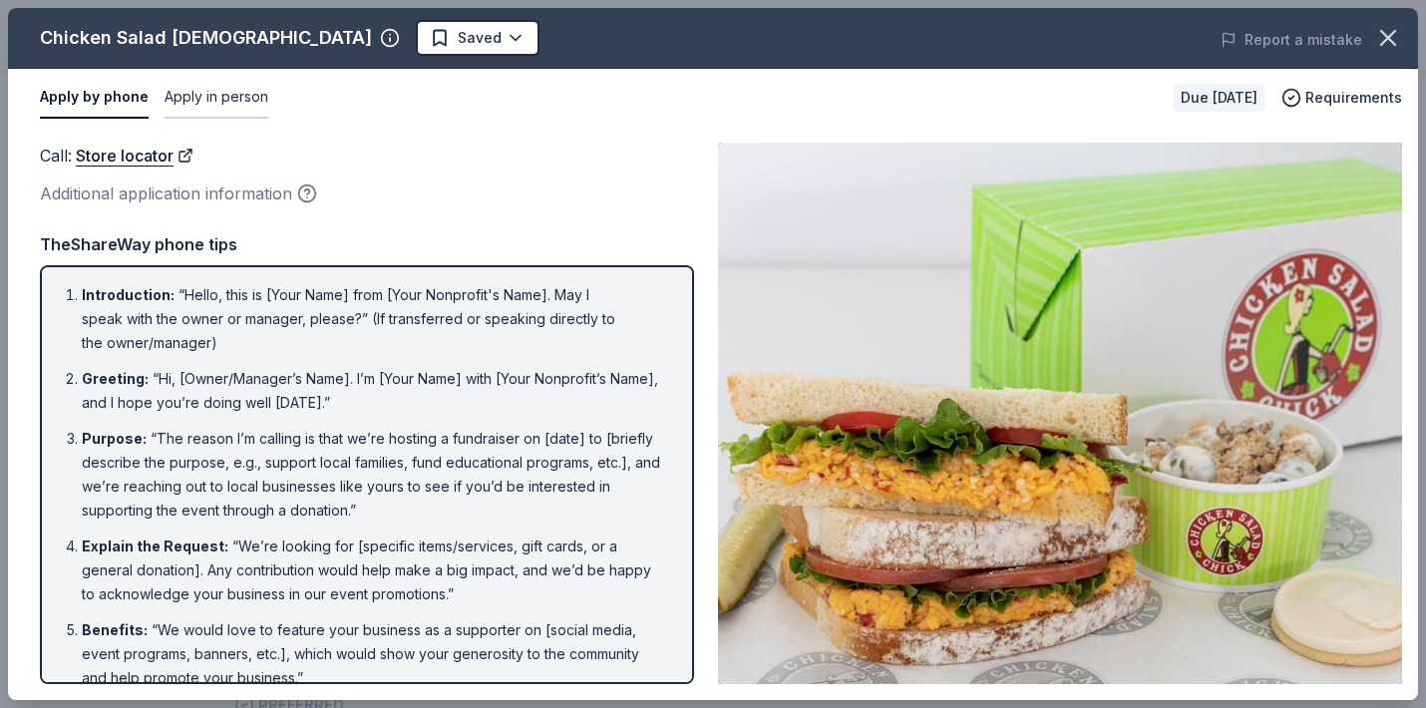
click at [211, 91] on button "Apply in person" at bounding box center [217, 98] width 104 height 42
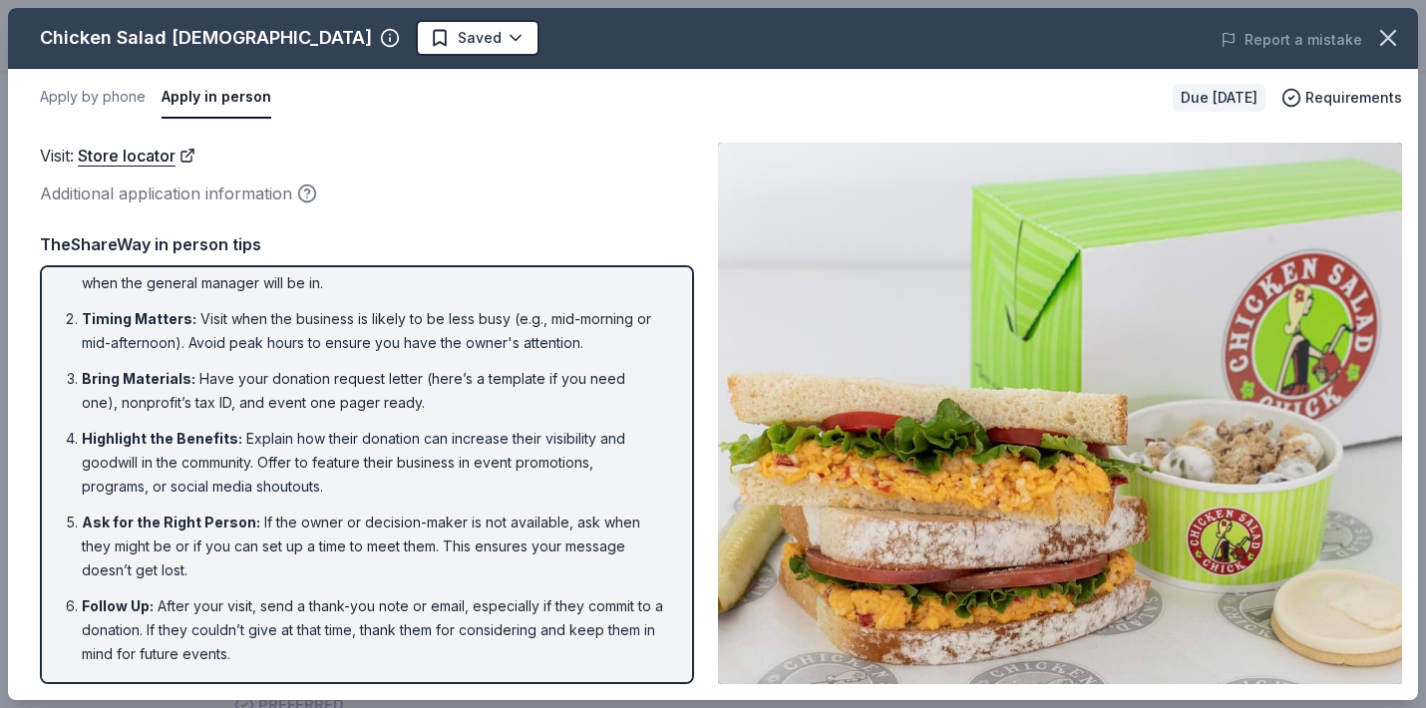
scroll to position [35, 0]
click at [1389, 33] on icon "button" at bounding box center [1388, 38] width 28 height 28
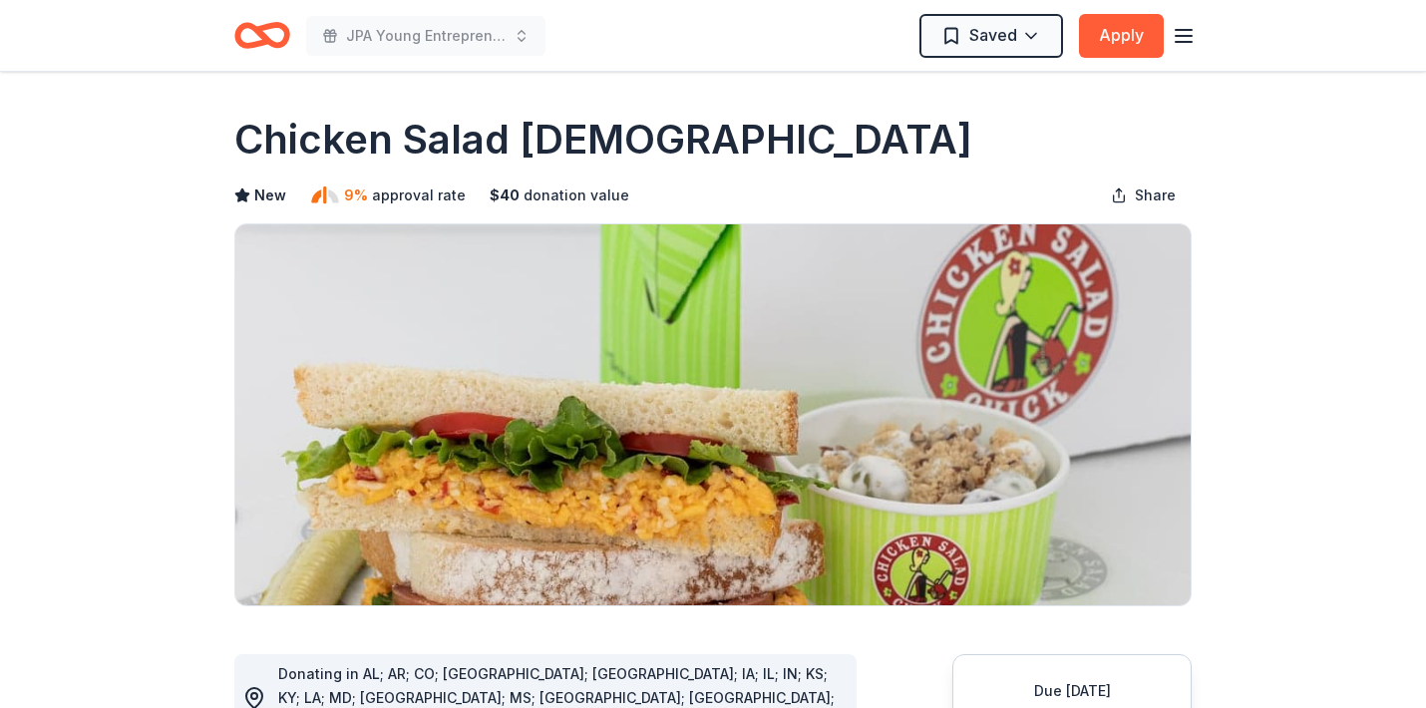
scroll to position [0, 0]
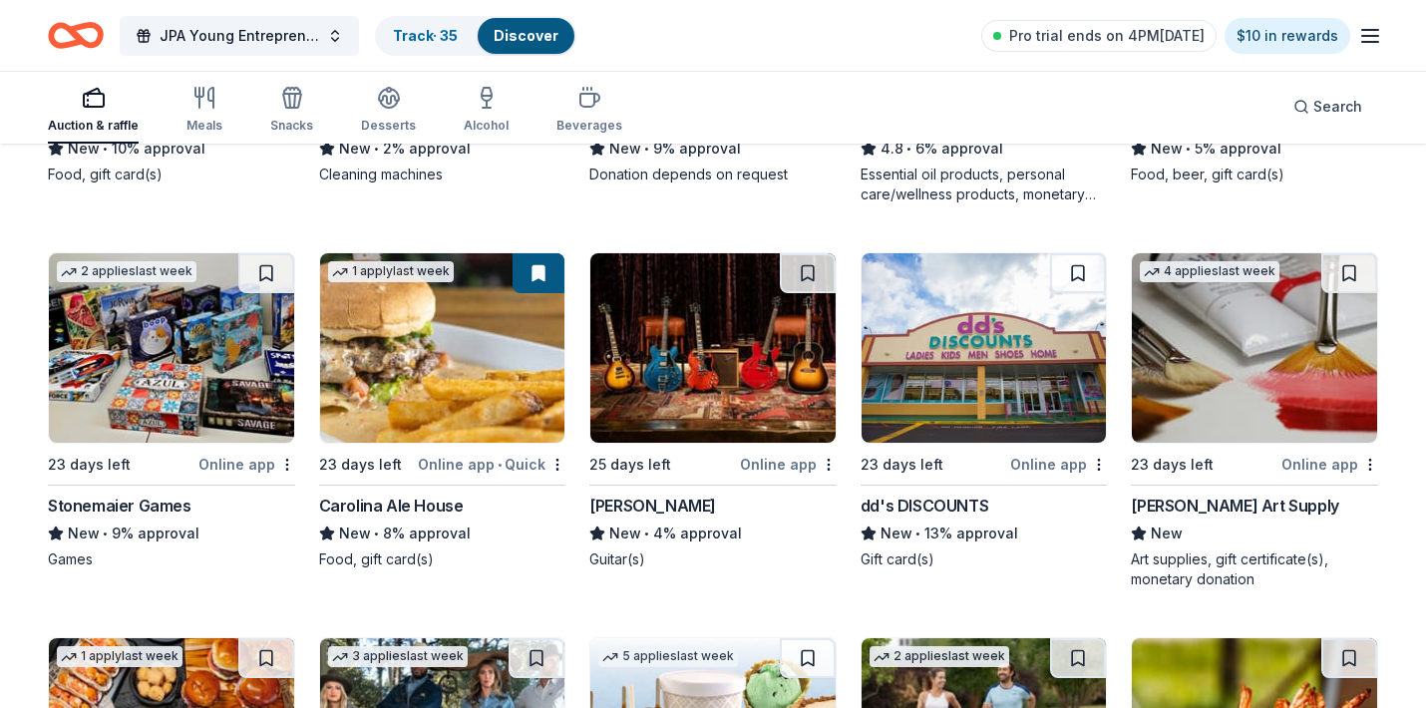
scroll to position [4694, 0]
click at [1208, 500] on div "Trekell Art Supply" at bounding box center [1234, 506] width 207 height 24
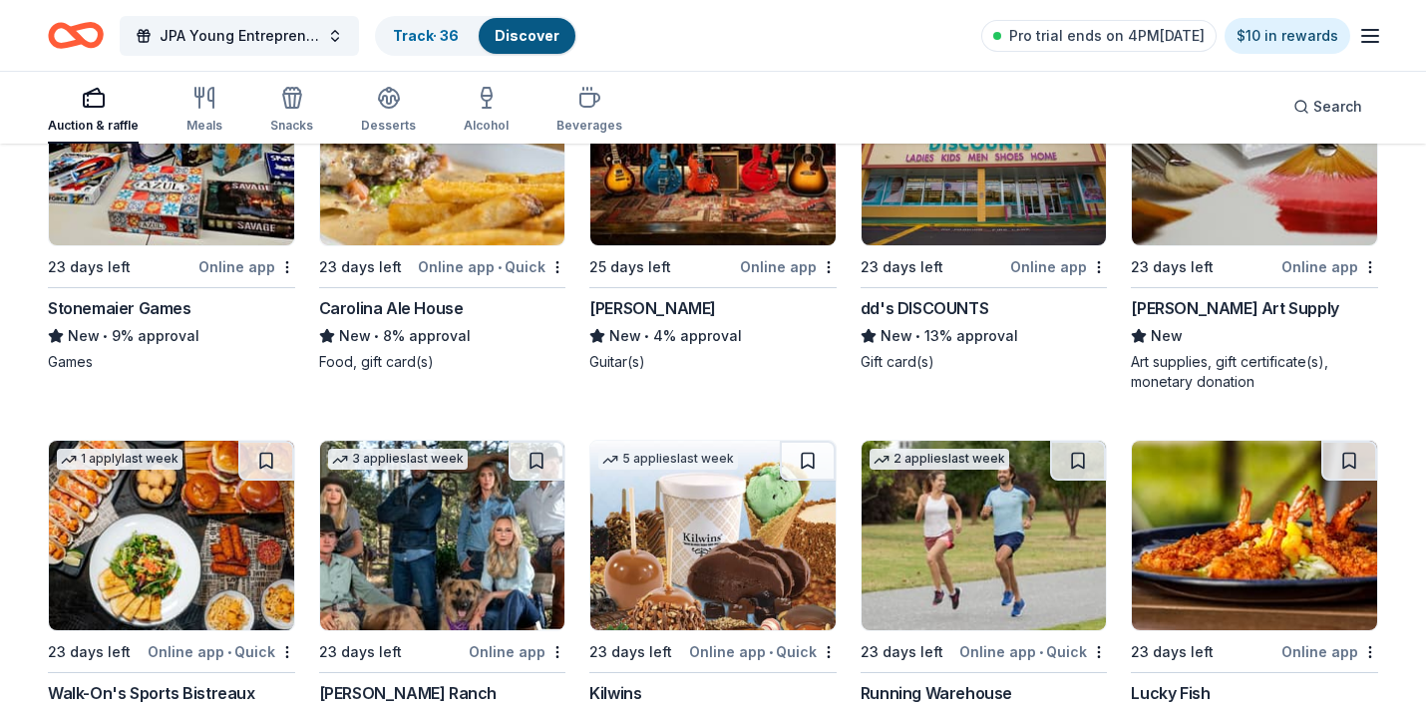
scroll to position [4892, 0]
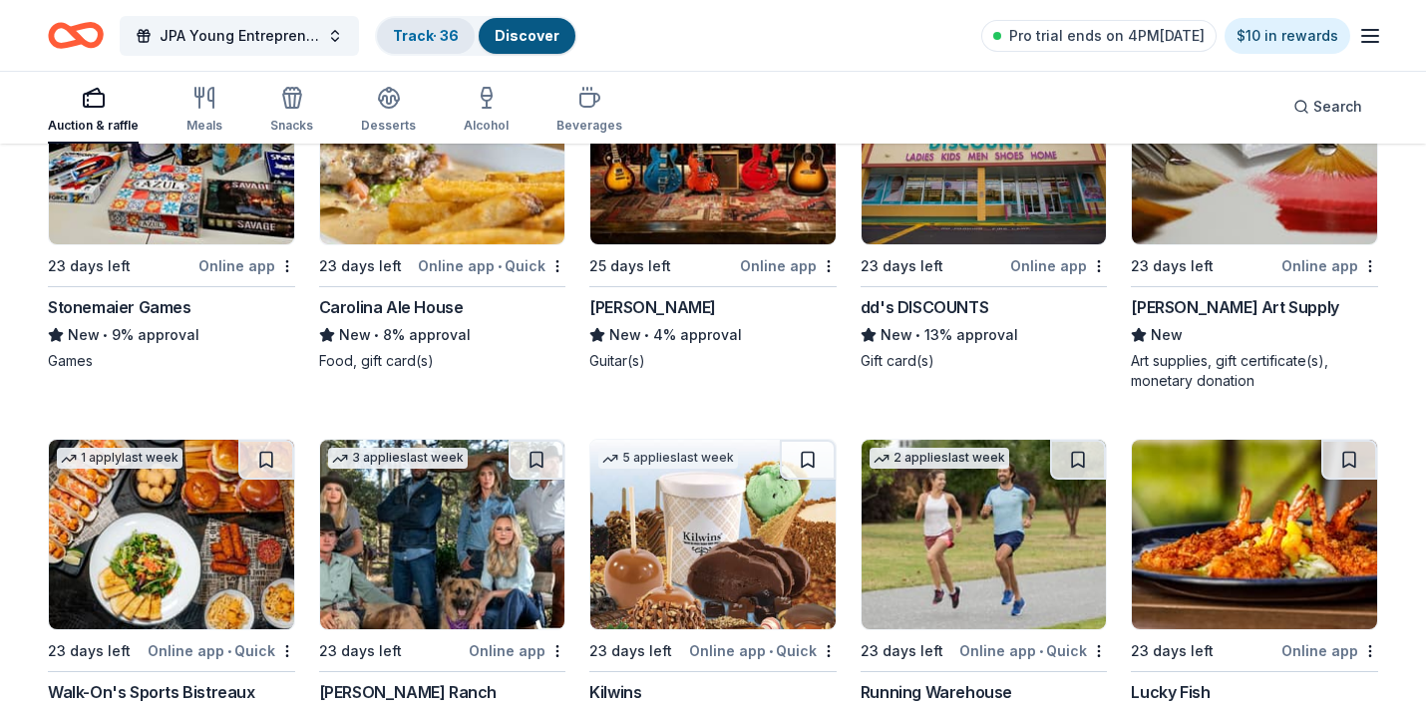
click at [417, 41] on link "Track · 36" at bounding box center [426, 35] width 66 height 17
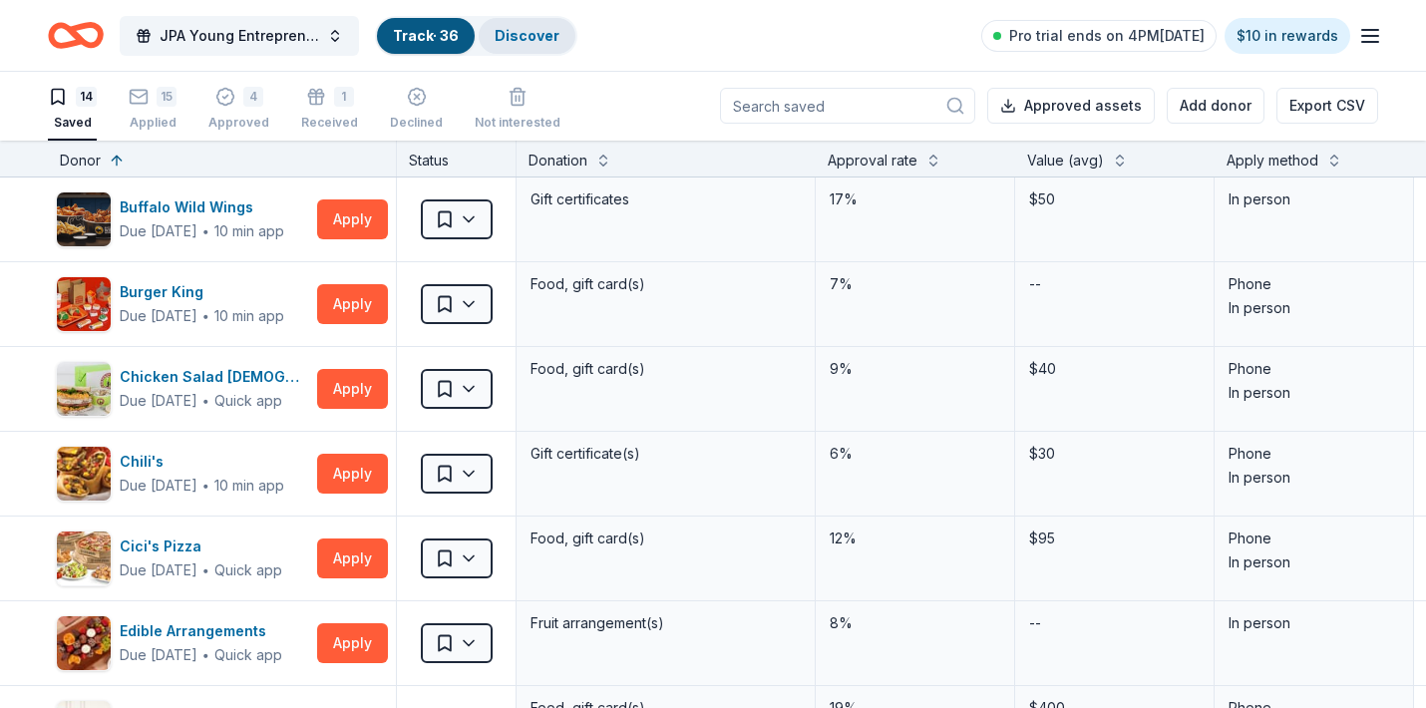
click at [545, 34] on link "Discover" at bounding box center [527, 35] width 65 height 17
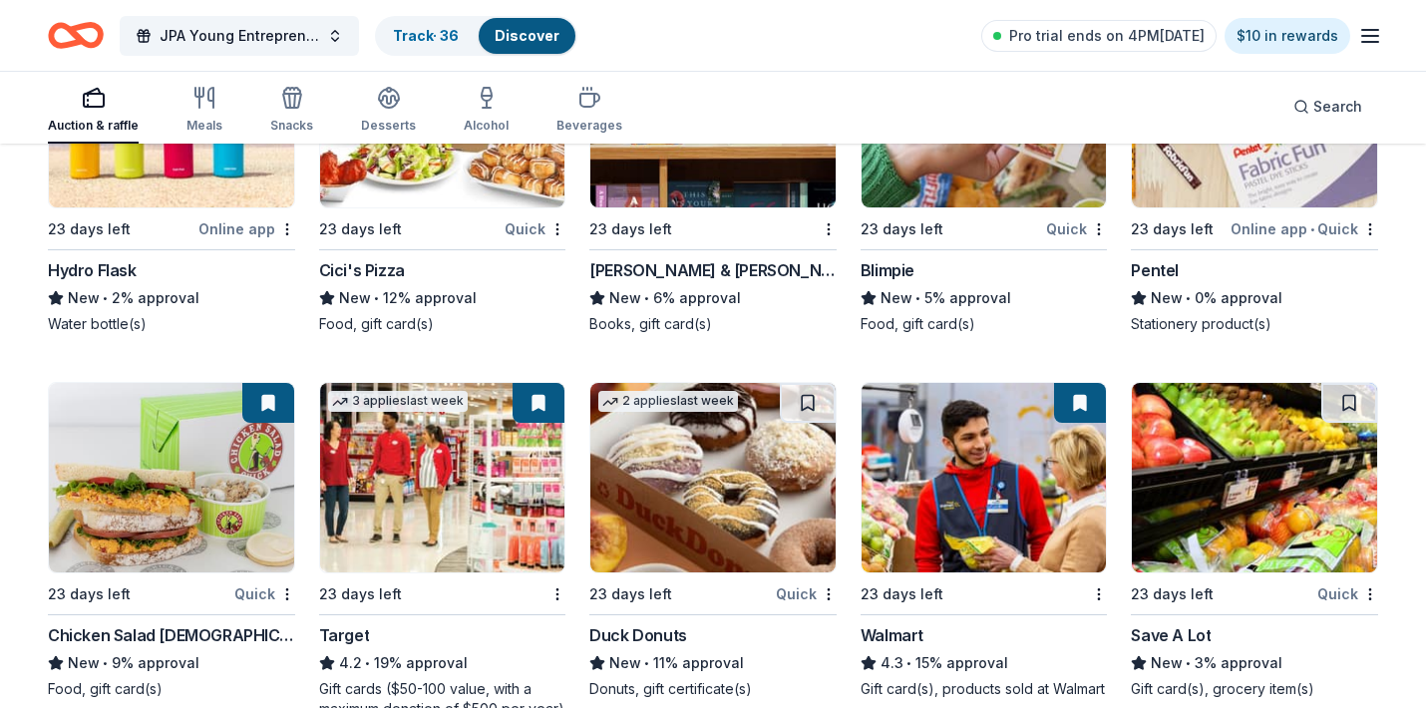
scroll to position [7990, 0]
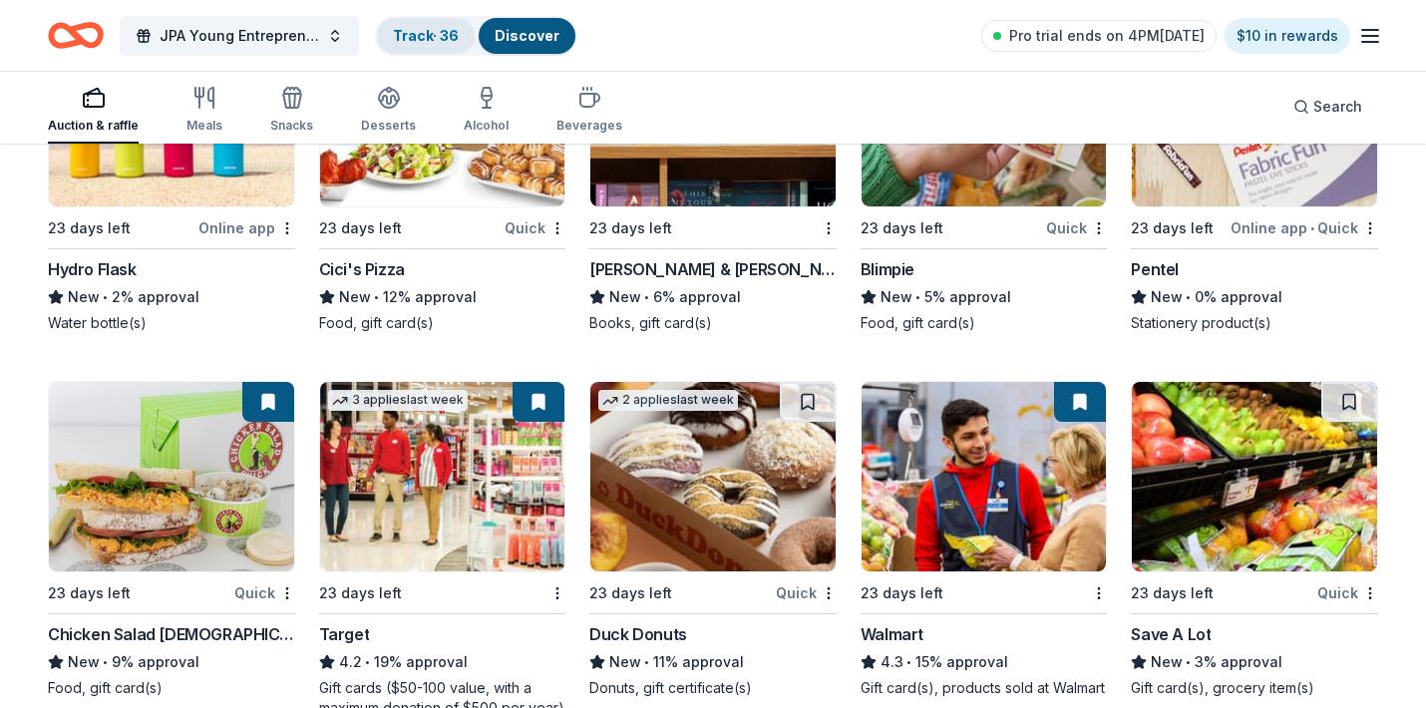
click at [419, 31] on link "Track · 36" at bounding box center [426, 35] width 66 height 17
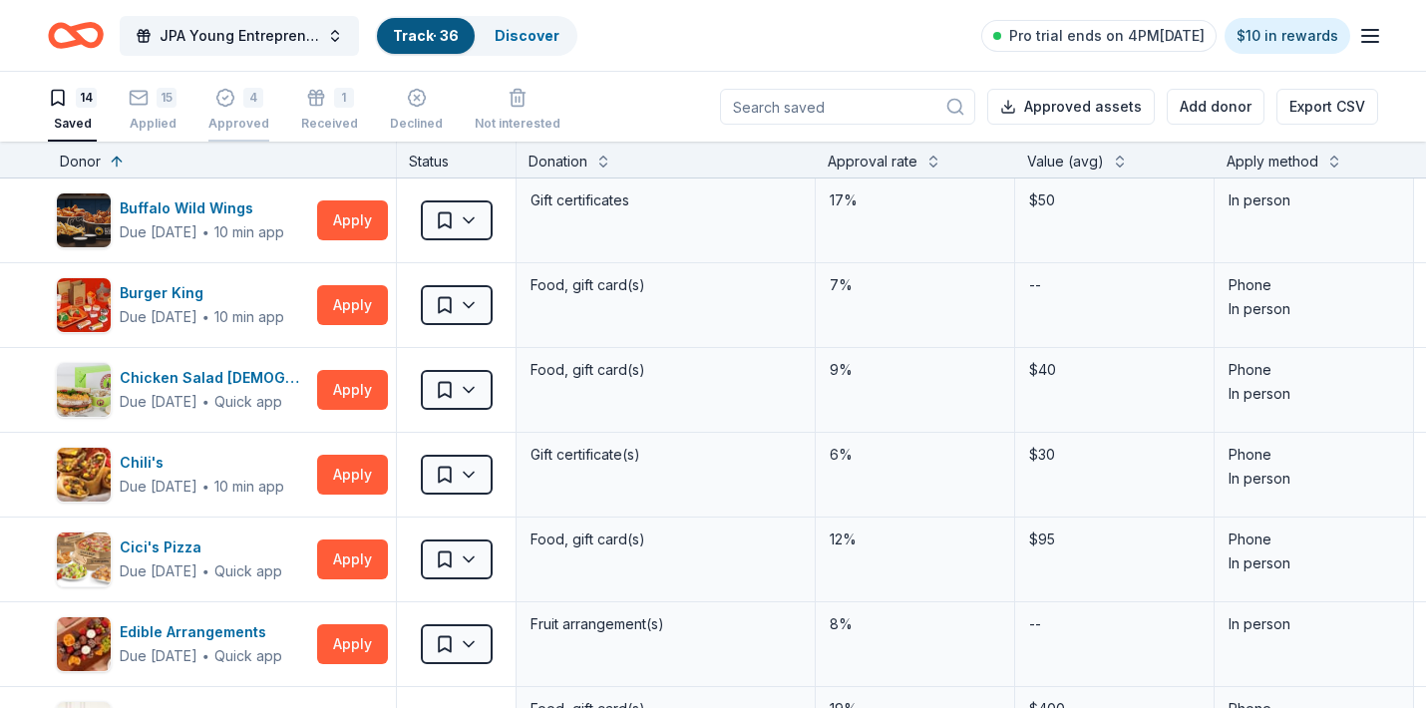
click at [233, 97] on div "4" at bounding box center [238, 98] width 61 height 20
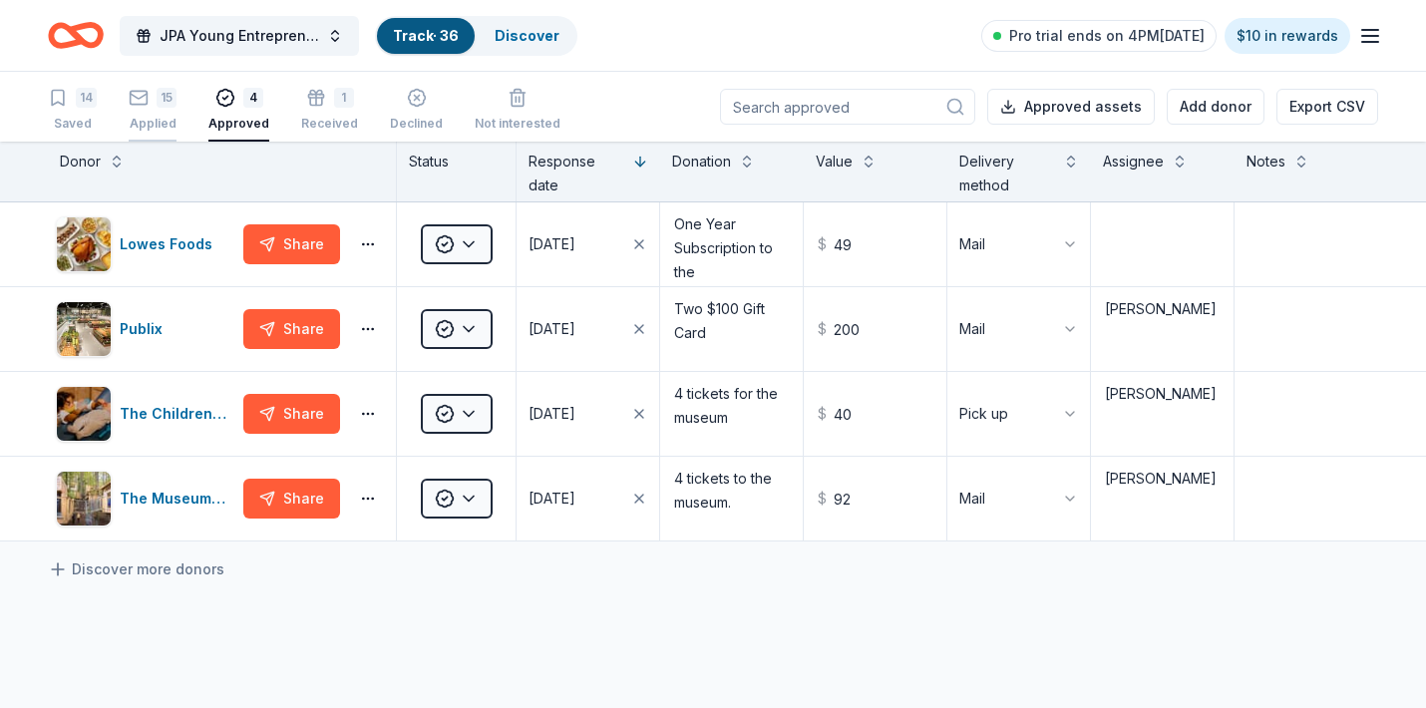
click at [146, 101] on icon "button" at bounding box center [139, 98] width 20 height 20
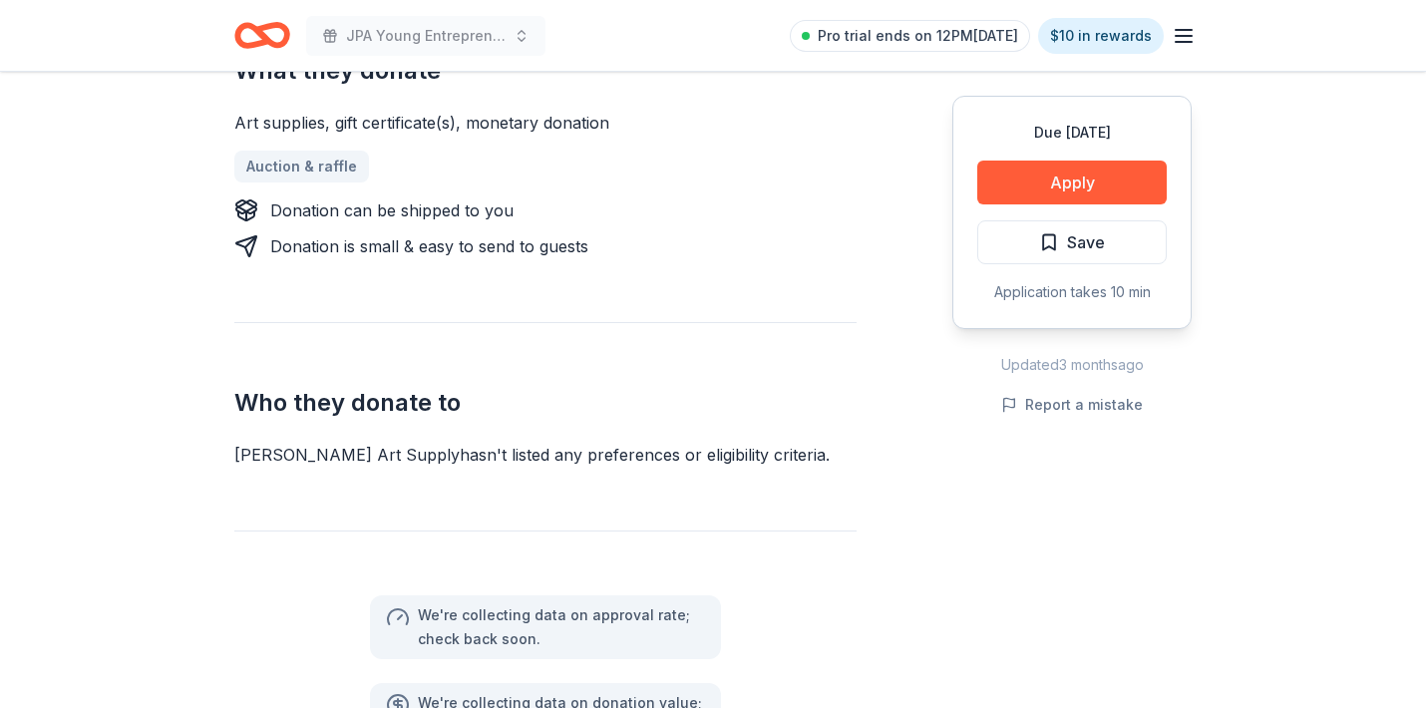
scroll to position [897, 0]
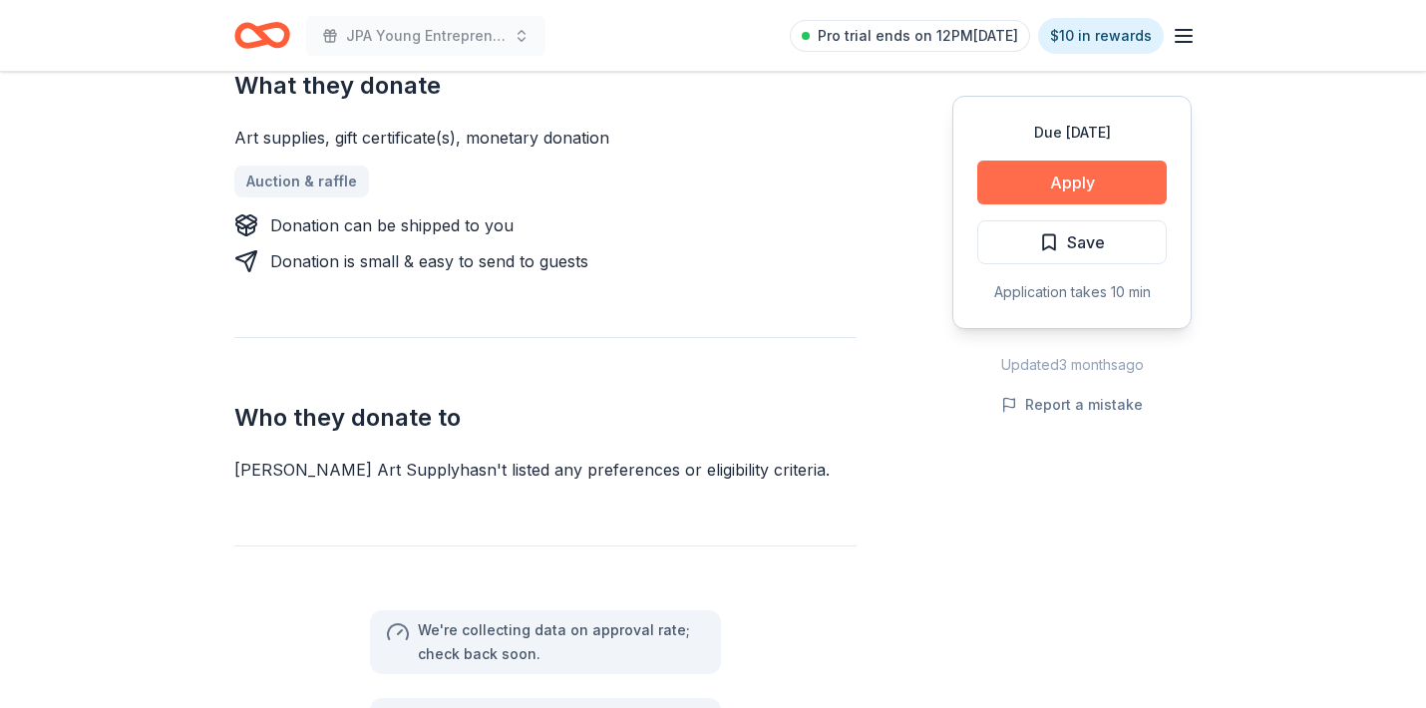
click at [1062, 188] on button "Apply" at bounding box center [1071, 183] width 189 height 44
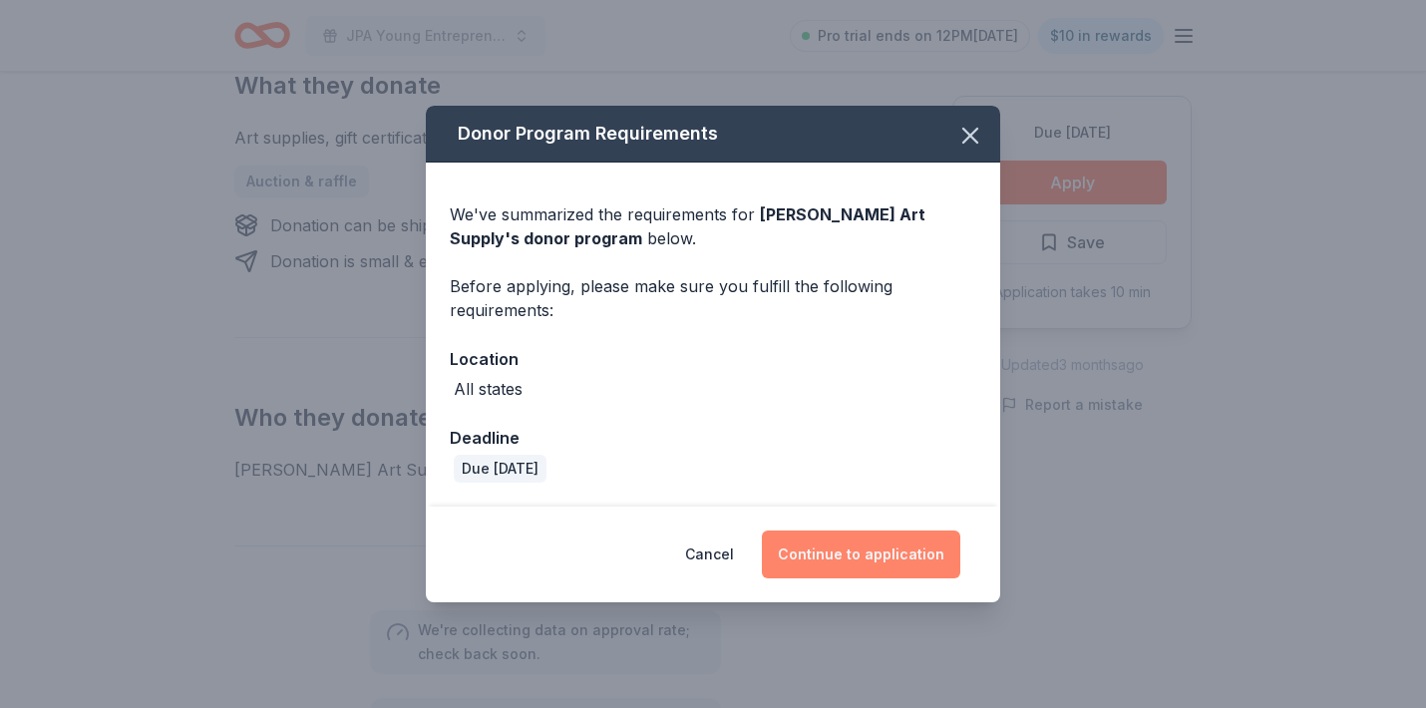
click at [878, 566] on button "Continue to application" at bounding box center [861, 555] width 198 height 48
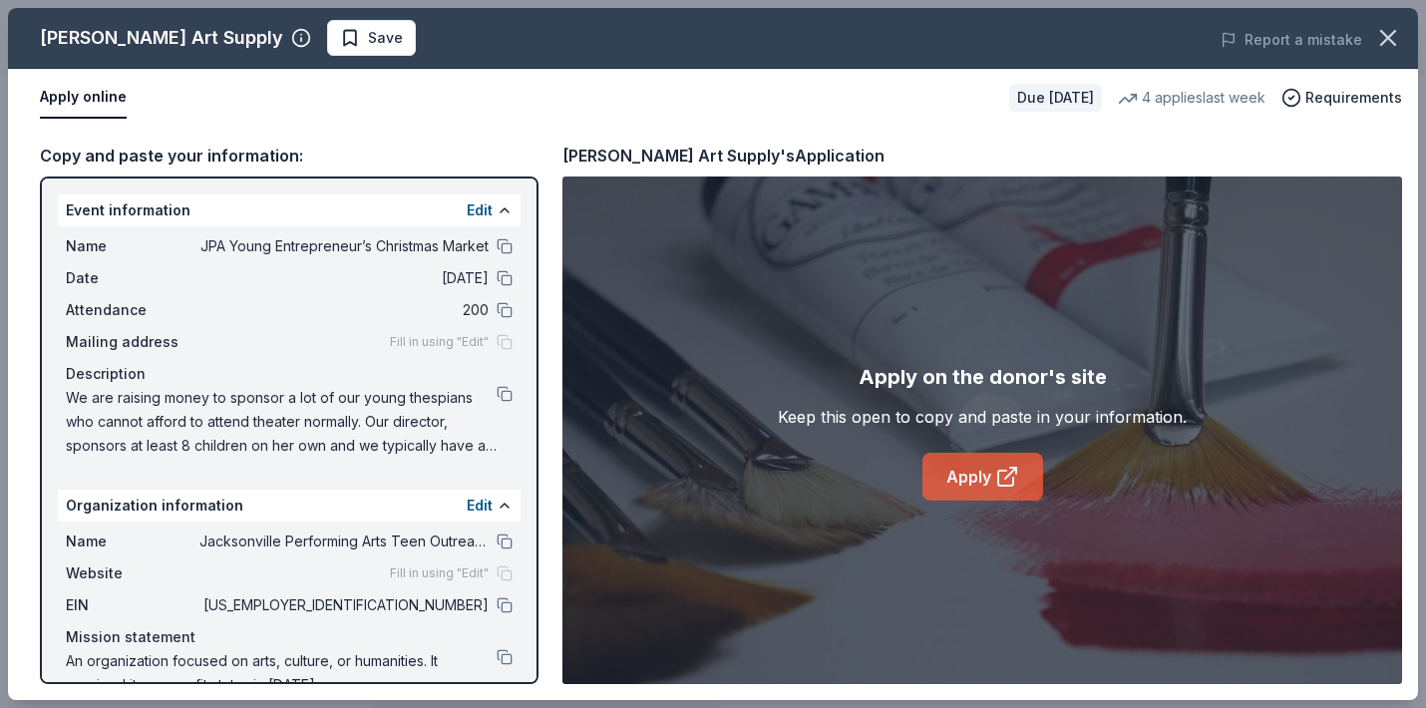
click at [953, 488] on link "Apply" at bounding box center [982, 477] width 121 height 48
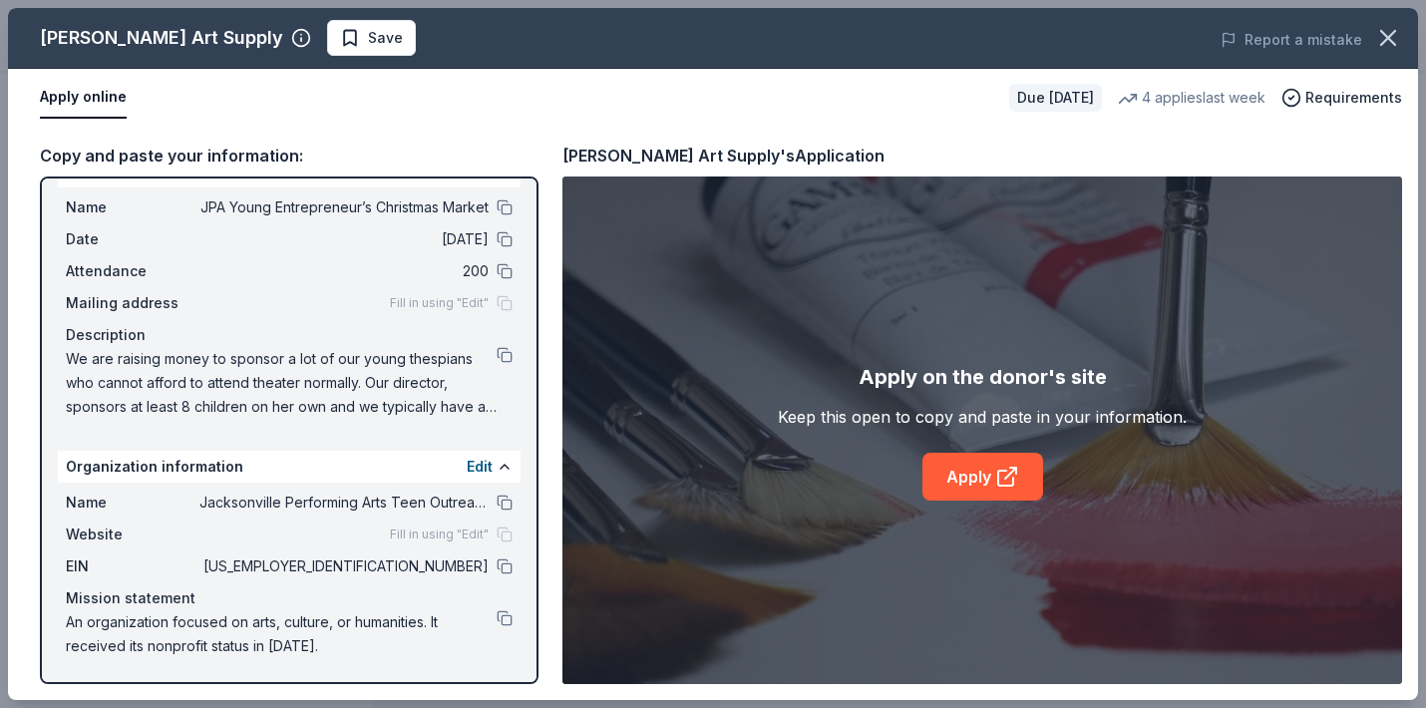
scroll to position [39, 0]
click at [340, 49] on span "Save" at bounding box center [371, 38] width 63 height 24
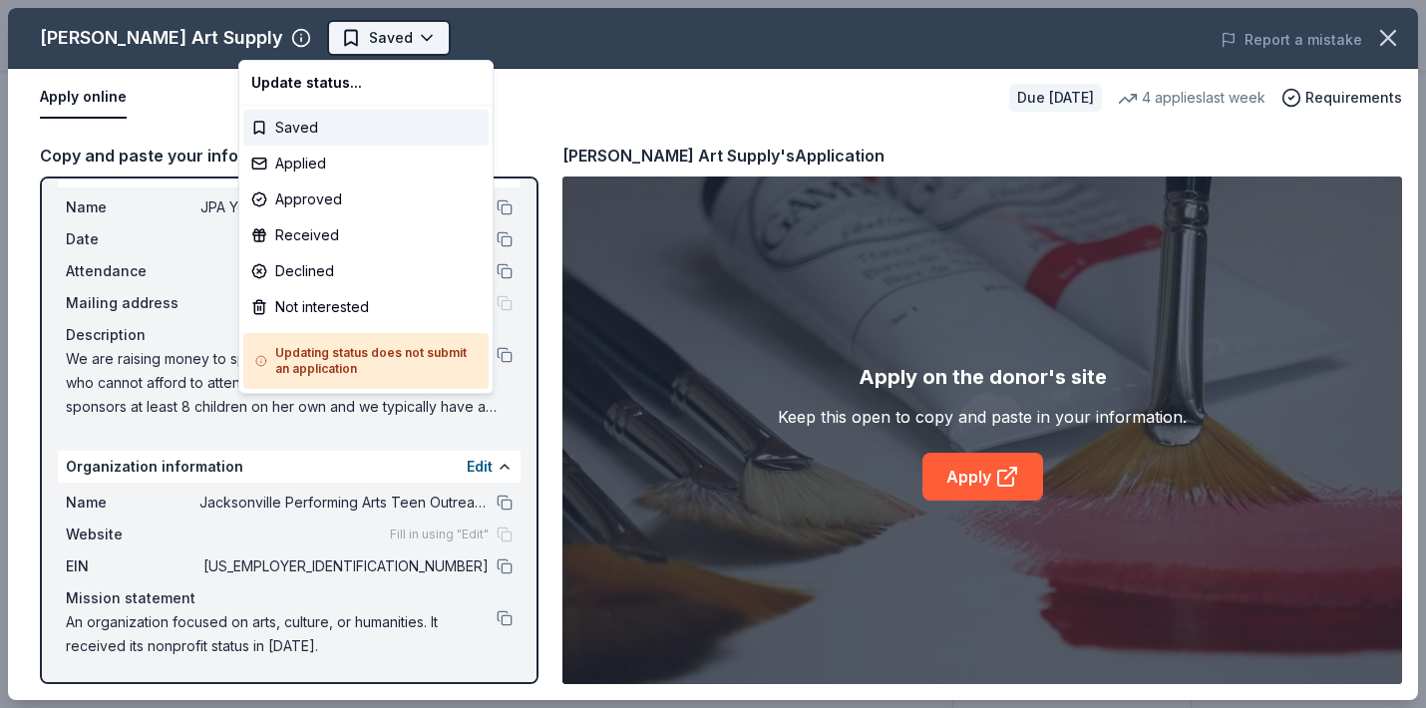
click at [328, 36] on body "JPA Young Entrepreneur’s Christmas Market Pro trial ends on 12PM[DATE] $10 in r…" at bounding box center [713, 354] width 1426 height 708
click at [295, 157] on div "Applied" at bounding box center [365, 164] width 245 height 36
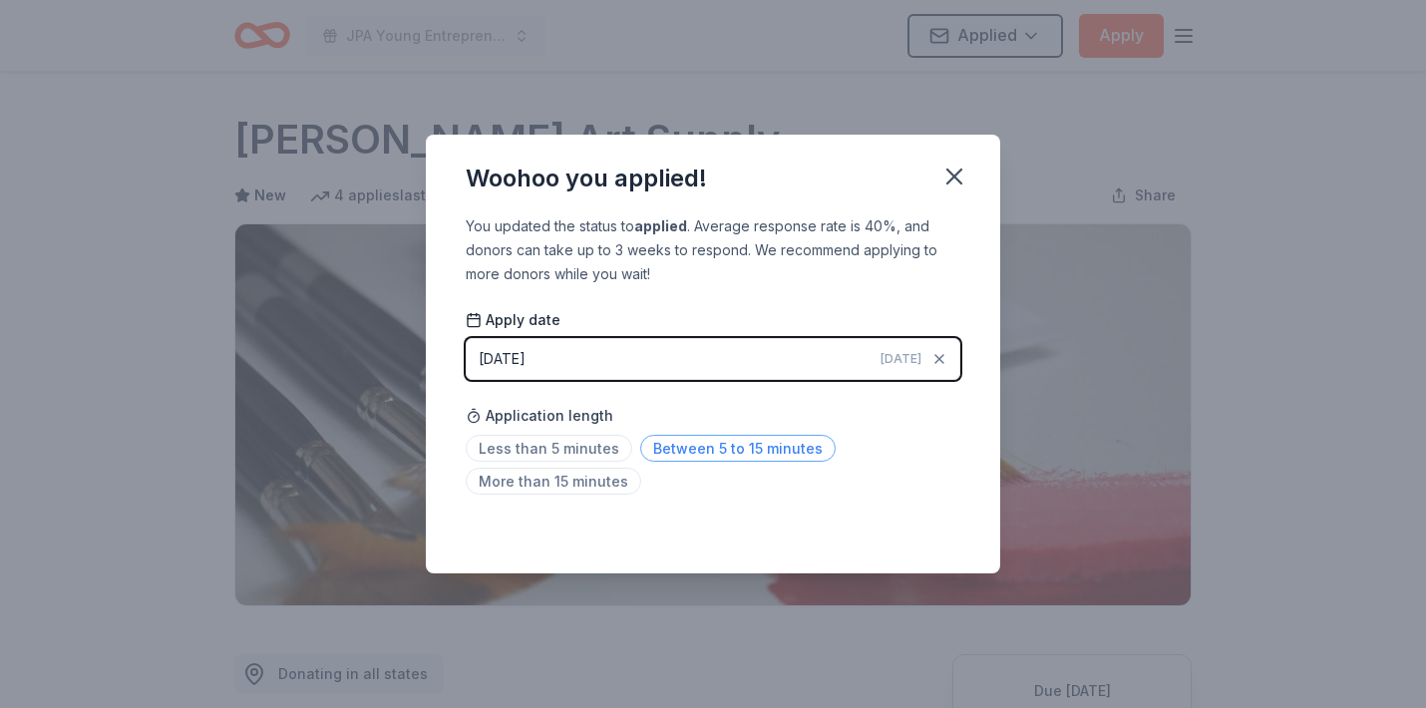
click at [714, 448] on span "Between 5 to 15 minutes" at bounding box center [737, 448] width 195 height 27
click at [609, 482] on span "More than 15 minutes" at bounding box center [554, 481] width 176 height 27
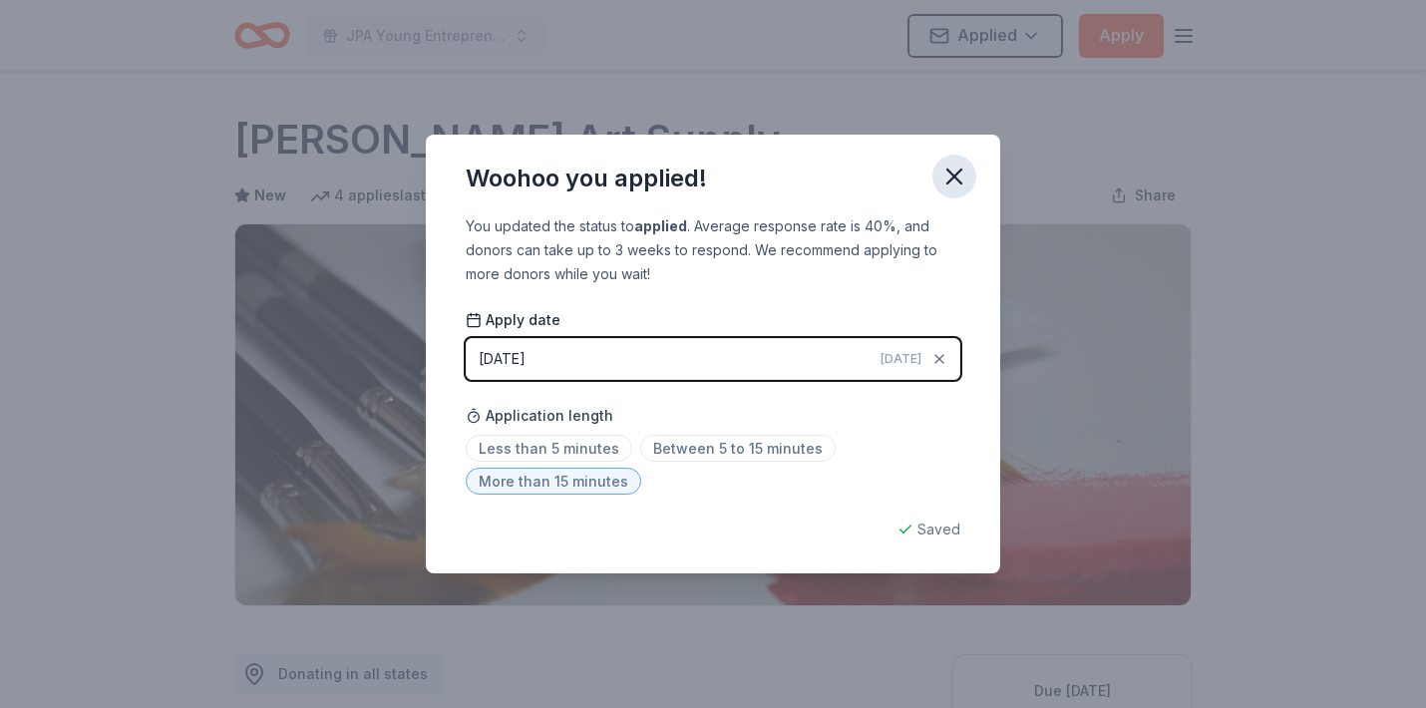
click at [947, 181] on icon "button" at bounding box center [954, 177] width 28 height 28
